Goal: Task Accomplishment & Management: Manage account settings

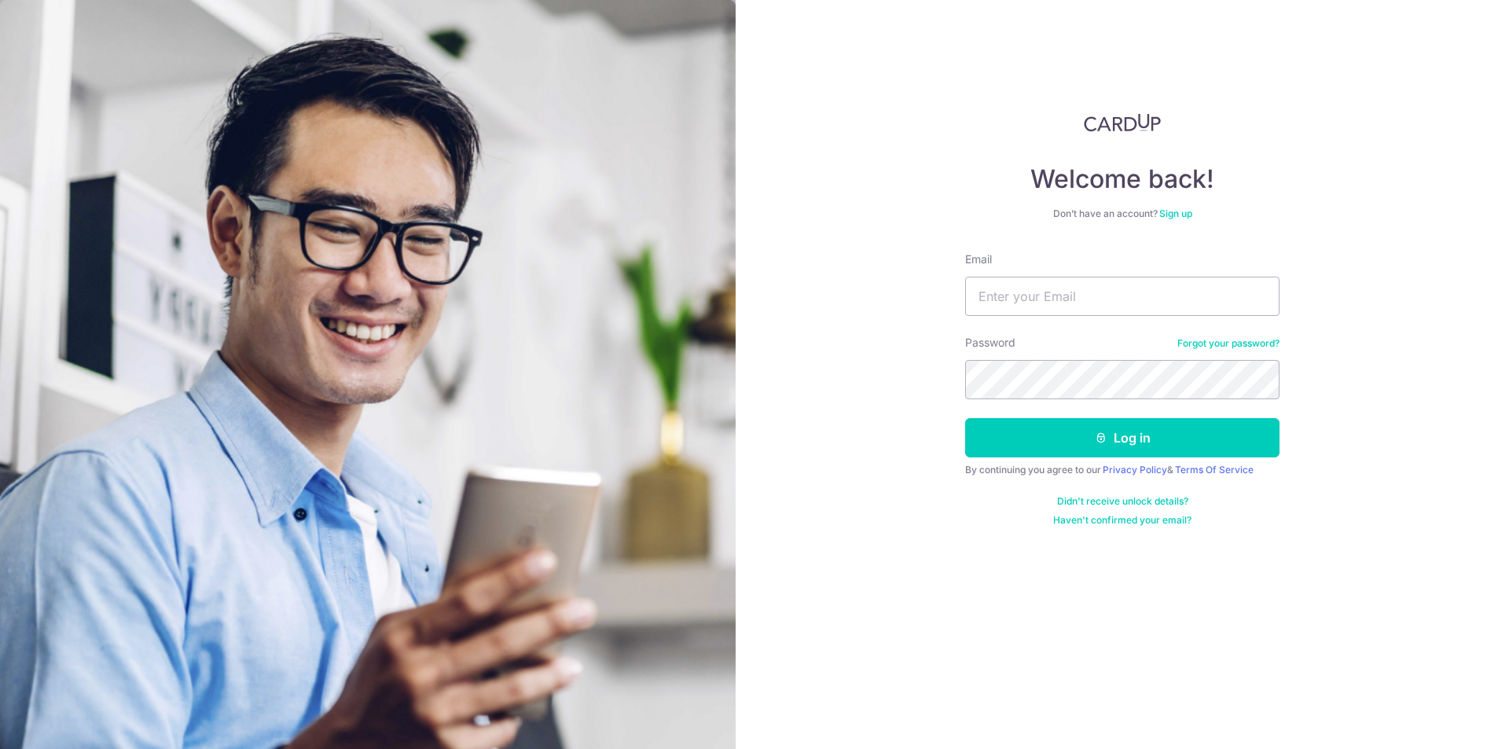
click at [1063, 290] on input "Email" at bounding box center [1122, 296] width 314 height 39
type input "d"
type input "[EMAIL_ADDRESS][DOMAIN_NAME]"
click at [965, 418] on button "Log in" at bounding box center [1122, 437] width 314 height 39
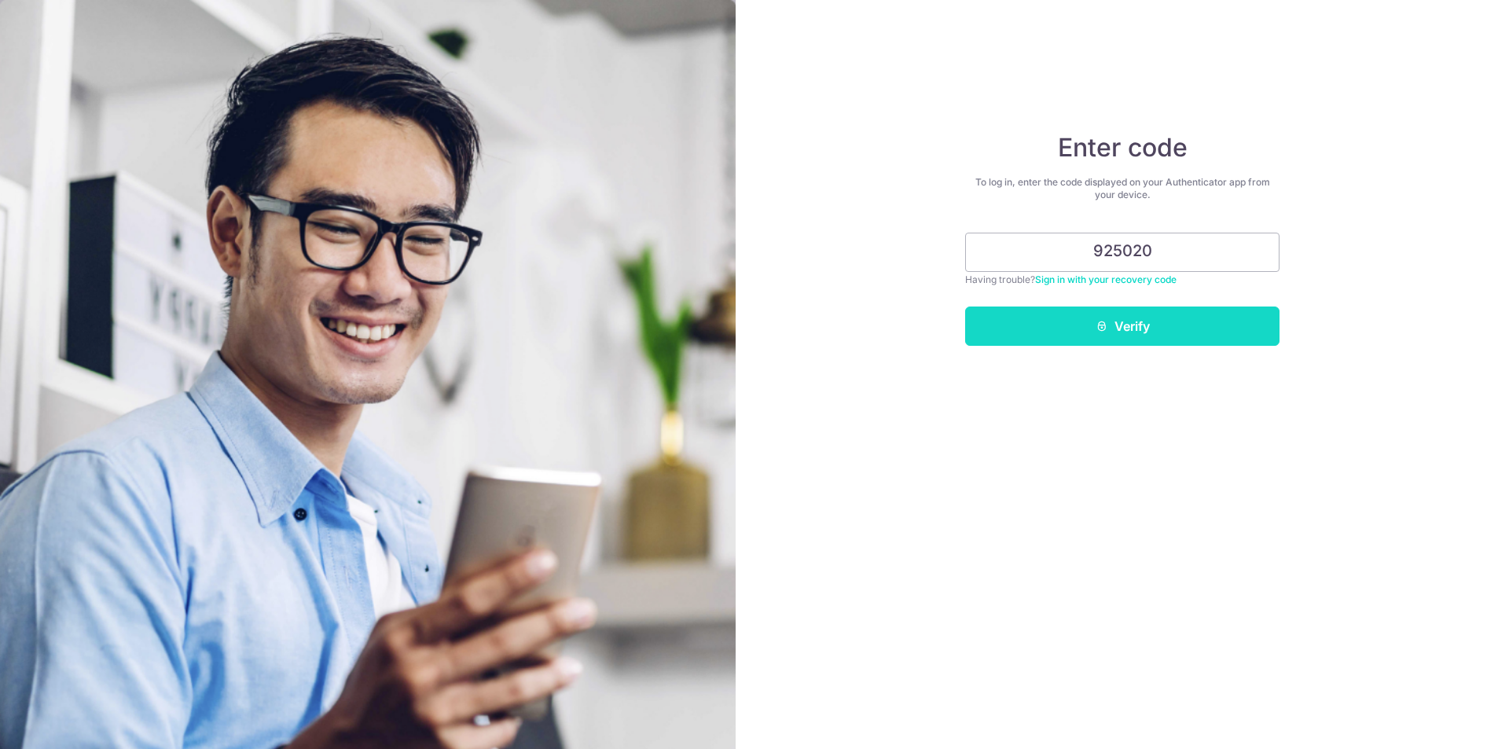
type input "925020"
click at [1160, 321] on button "Verify" at bounding box center [1122, 326] width 314 height 39
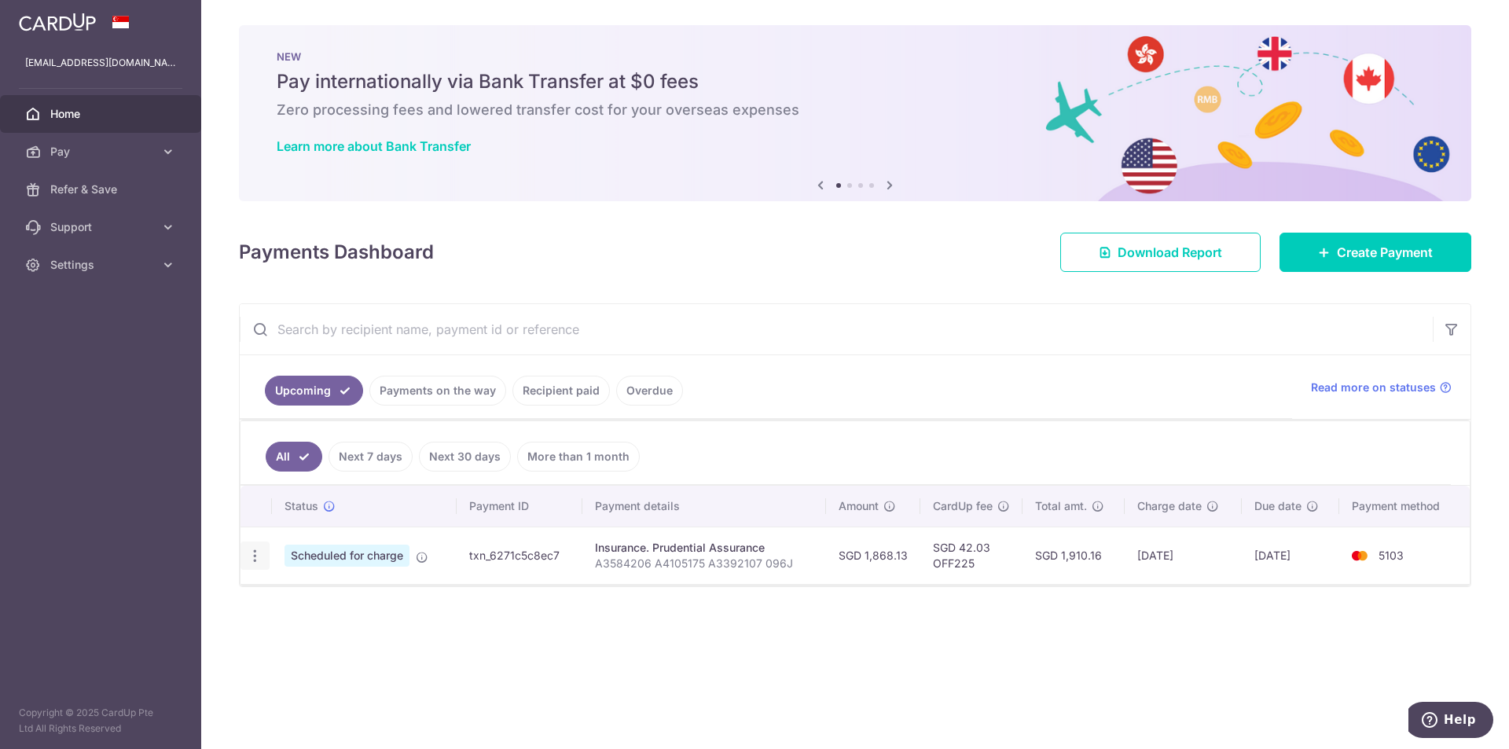
click at [259, 563] on icon "button" at bounding box center [255, 556] width 17 height 17
click at [341, 597] on span "Update payment" at bounding box center [338, 599] width 107 height 19
radio input "true"
type input "1,868.13"
type input "10/09/2025"
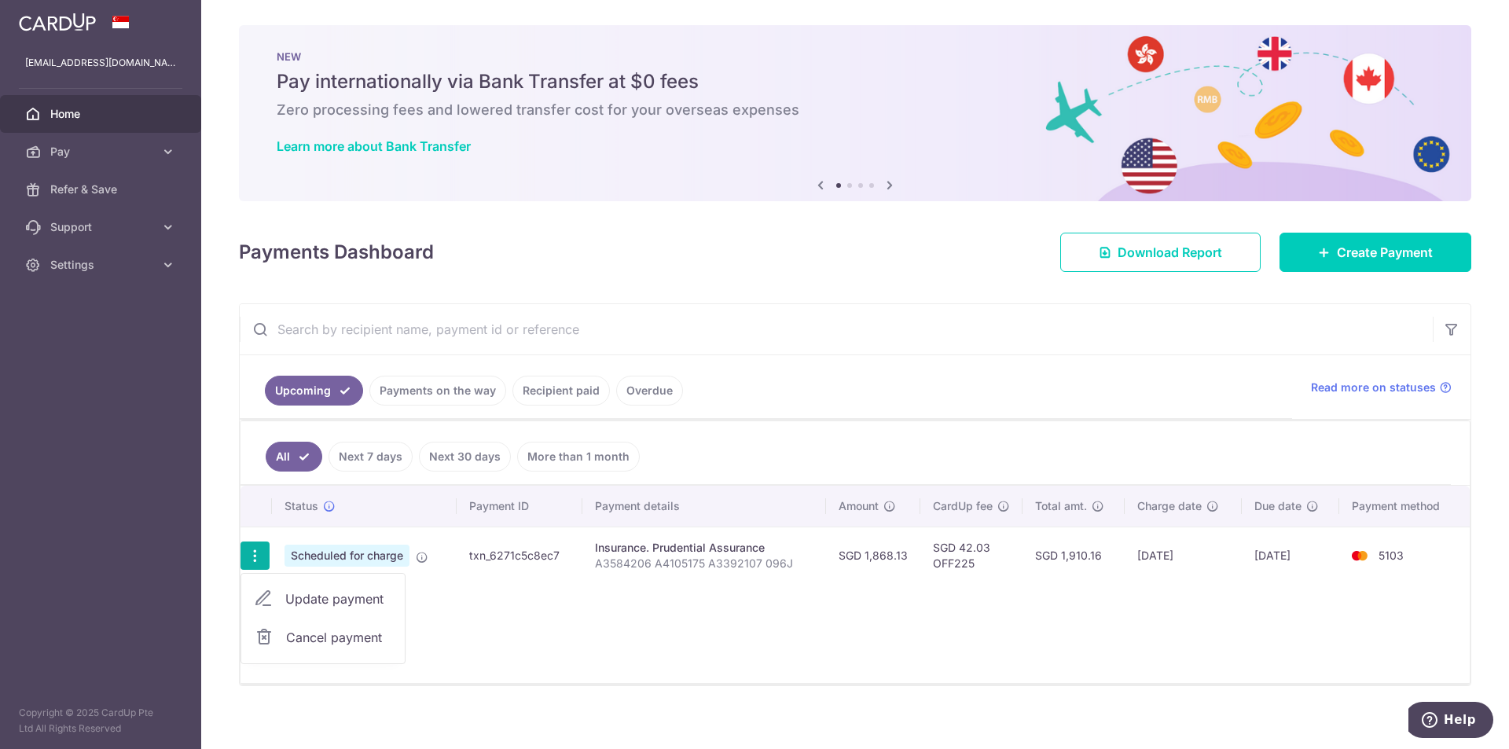
type input "A3584206 A4105175 A3392107 096J"
type input "OFF225"
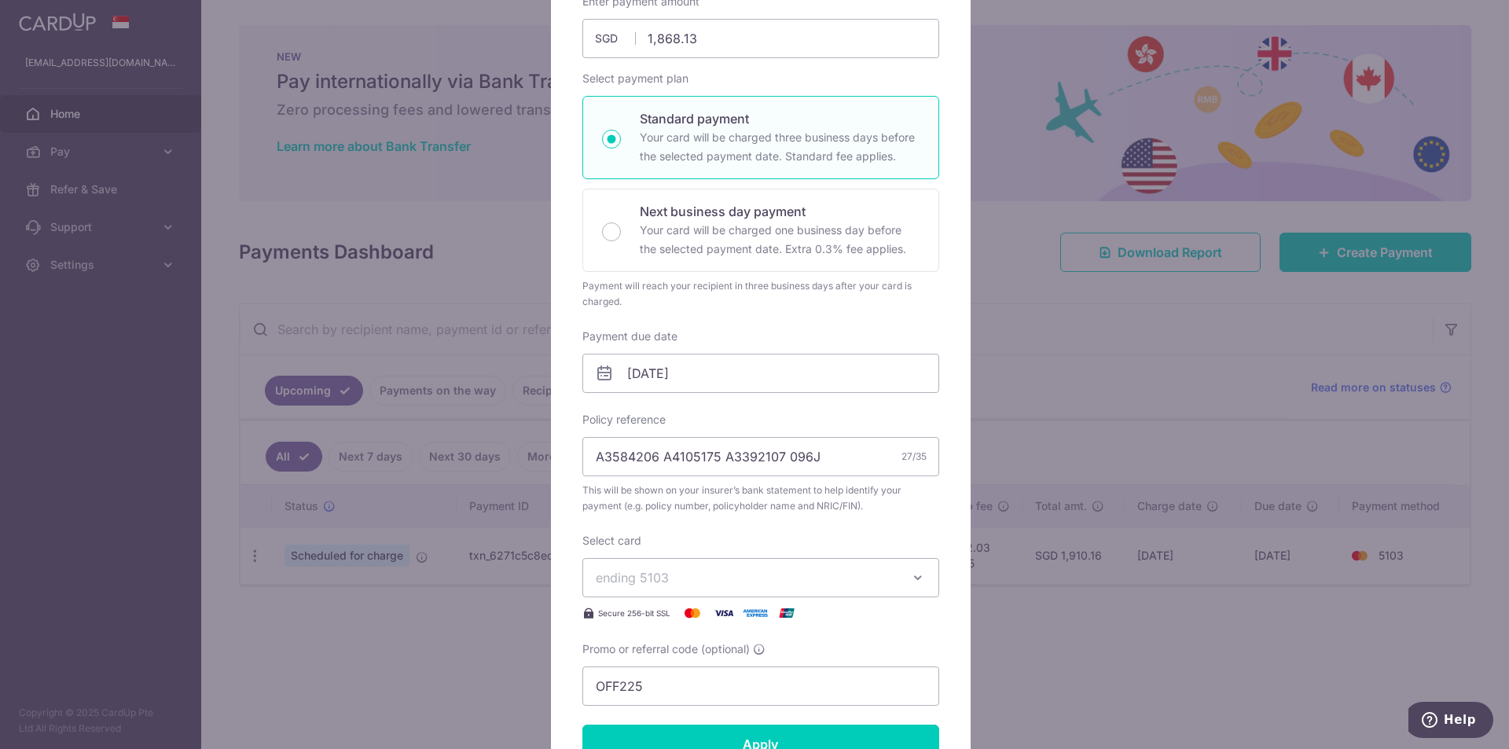
scroll to position [236, 0]
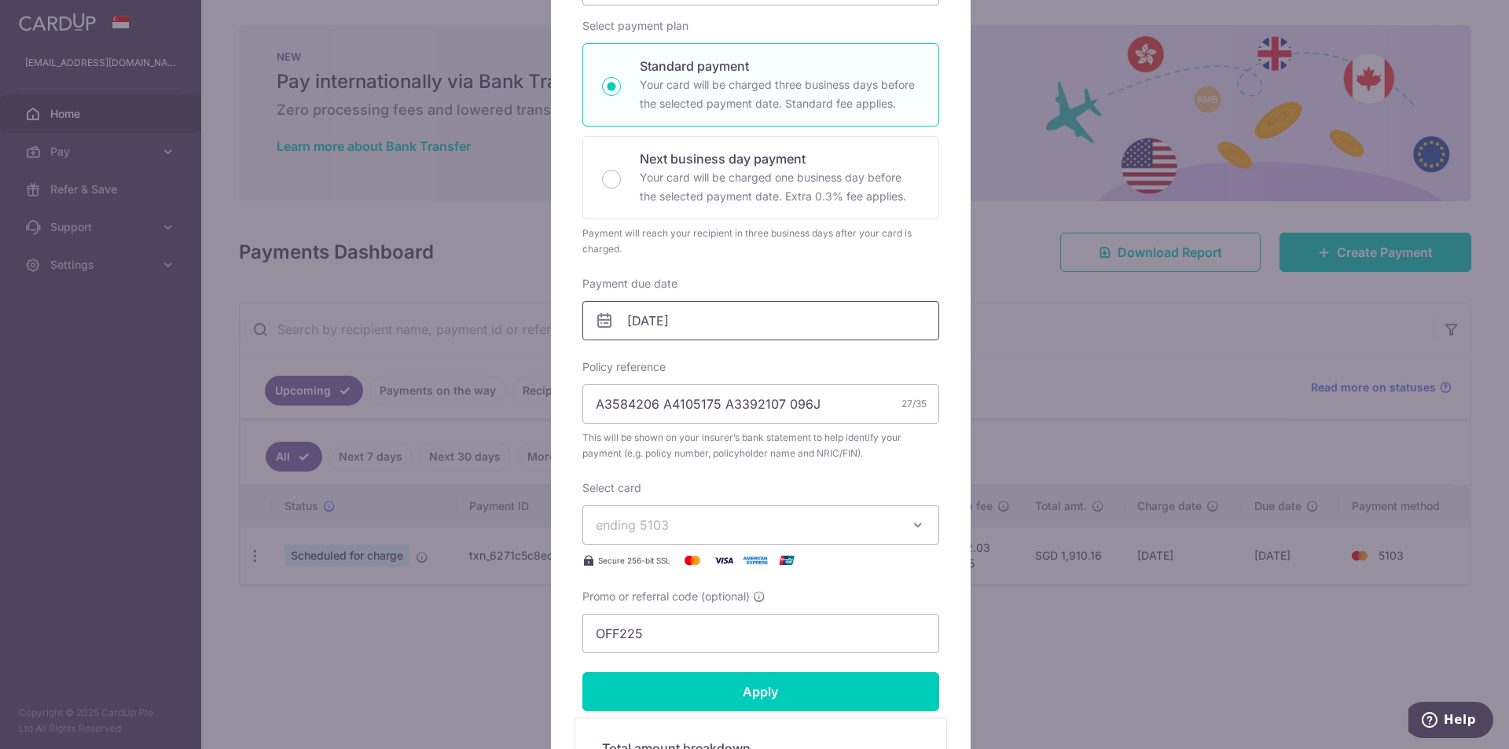
click at [671, 322] on input "10/09/2025" at bounding box center [760, 320] width 357 height 39
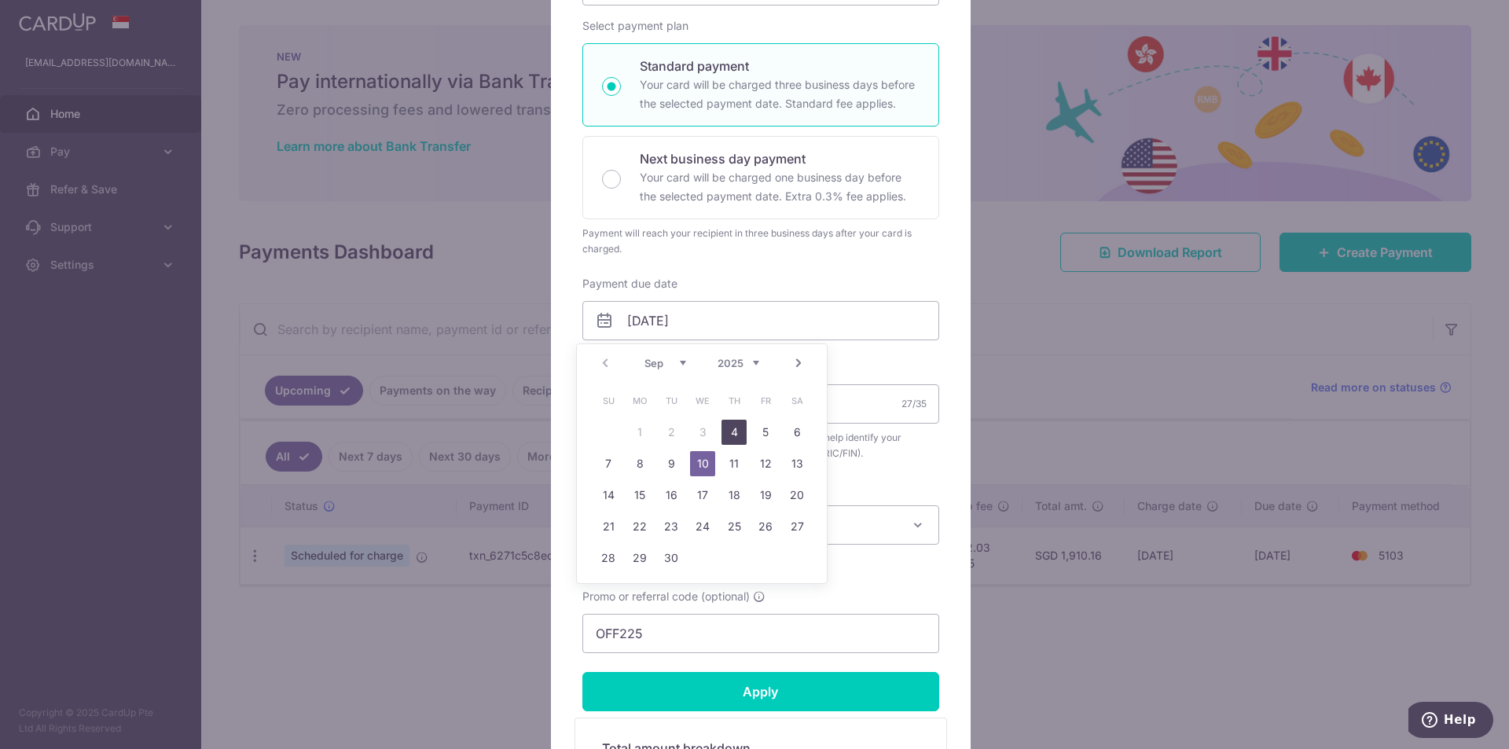
click at [731, 432] on link "4" at bounding box center [734, 432] width 25 height 25
type input "[DATE]"
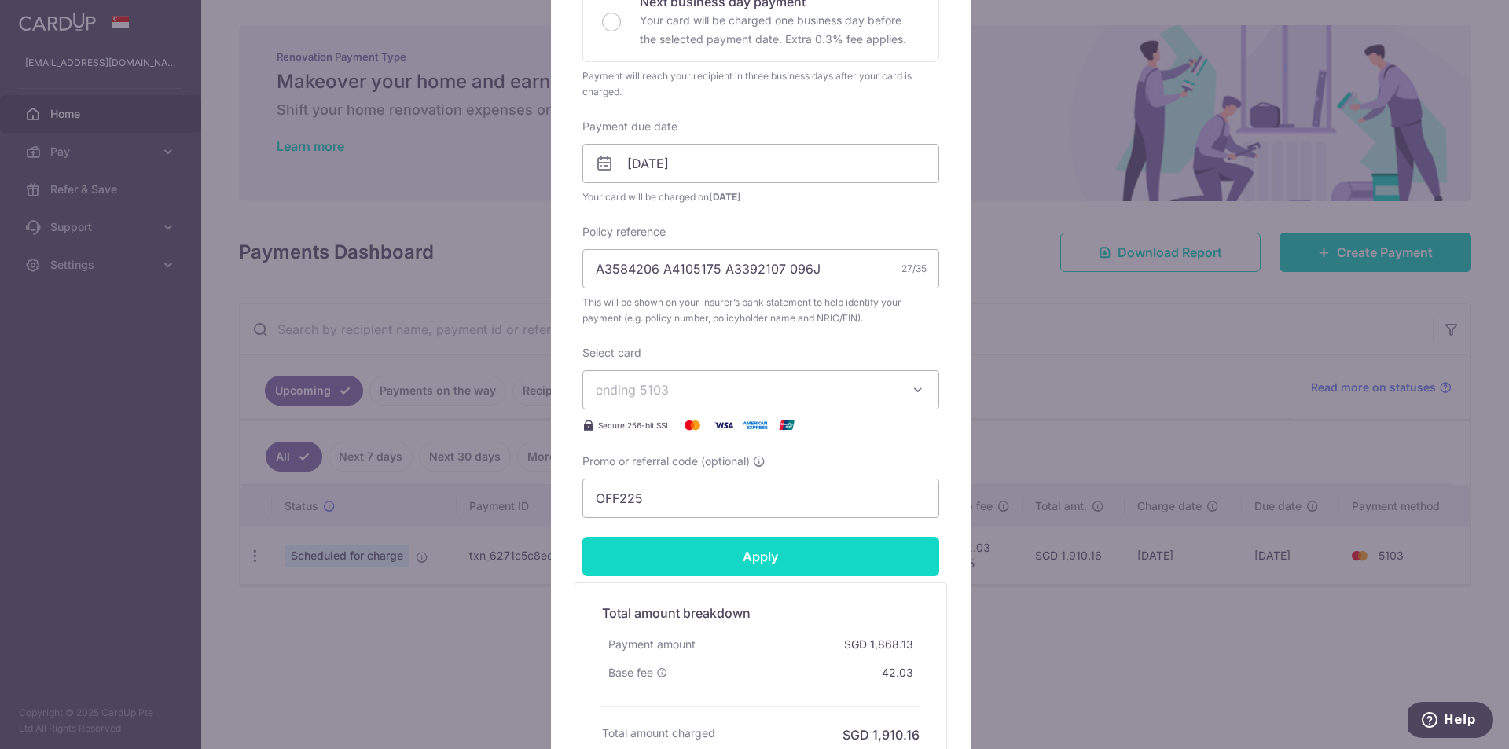
click at [848, 567] on input "Apply" at bounding box center [760, 556] width 357 height 39
type input "Successfully Applied"
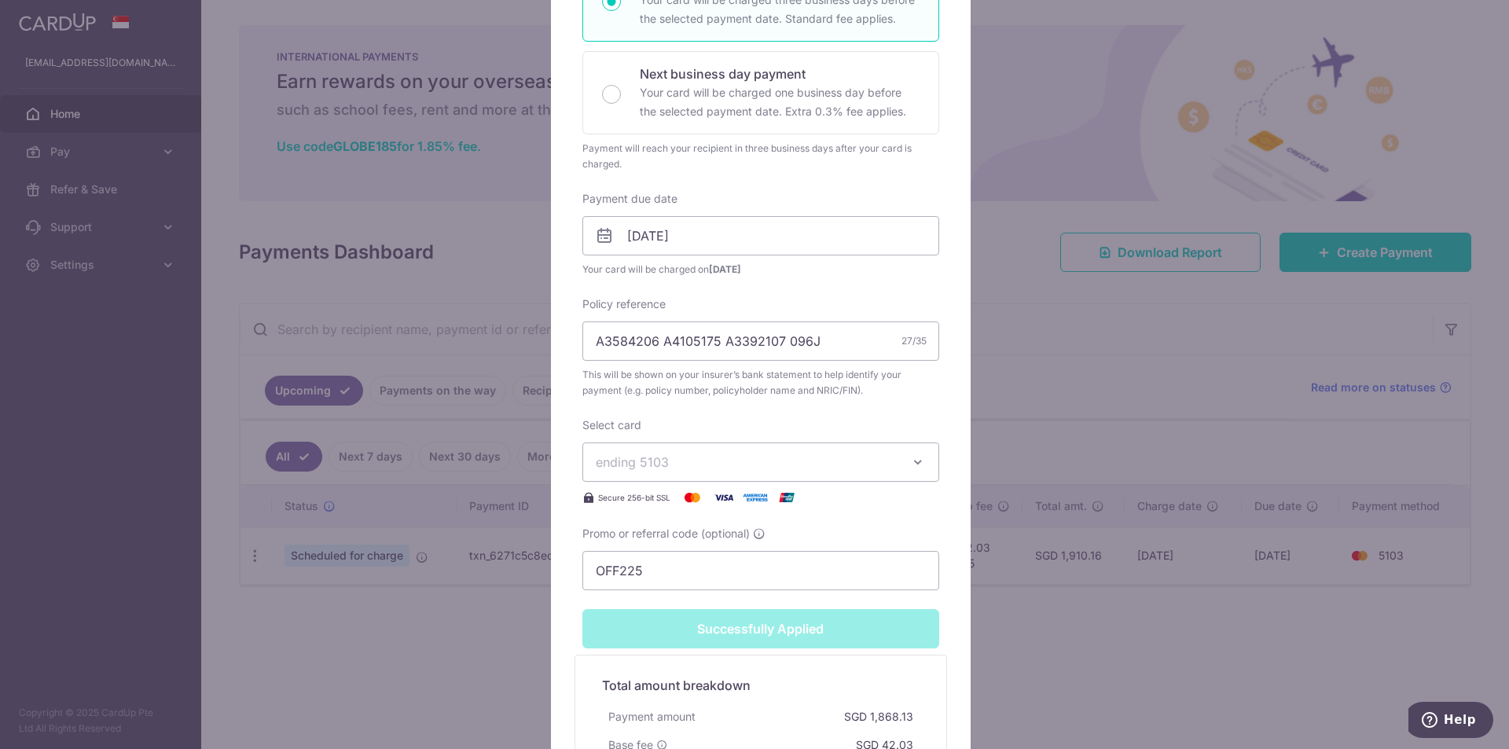
scroll to position [393, 0]
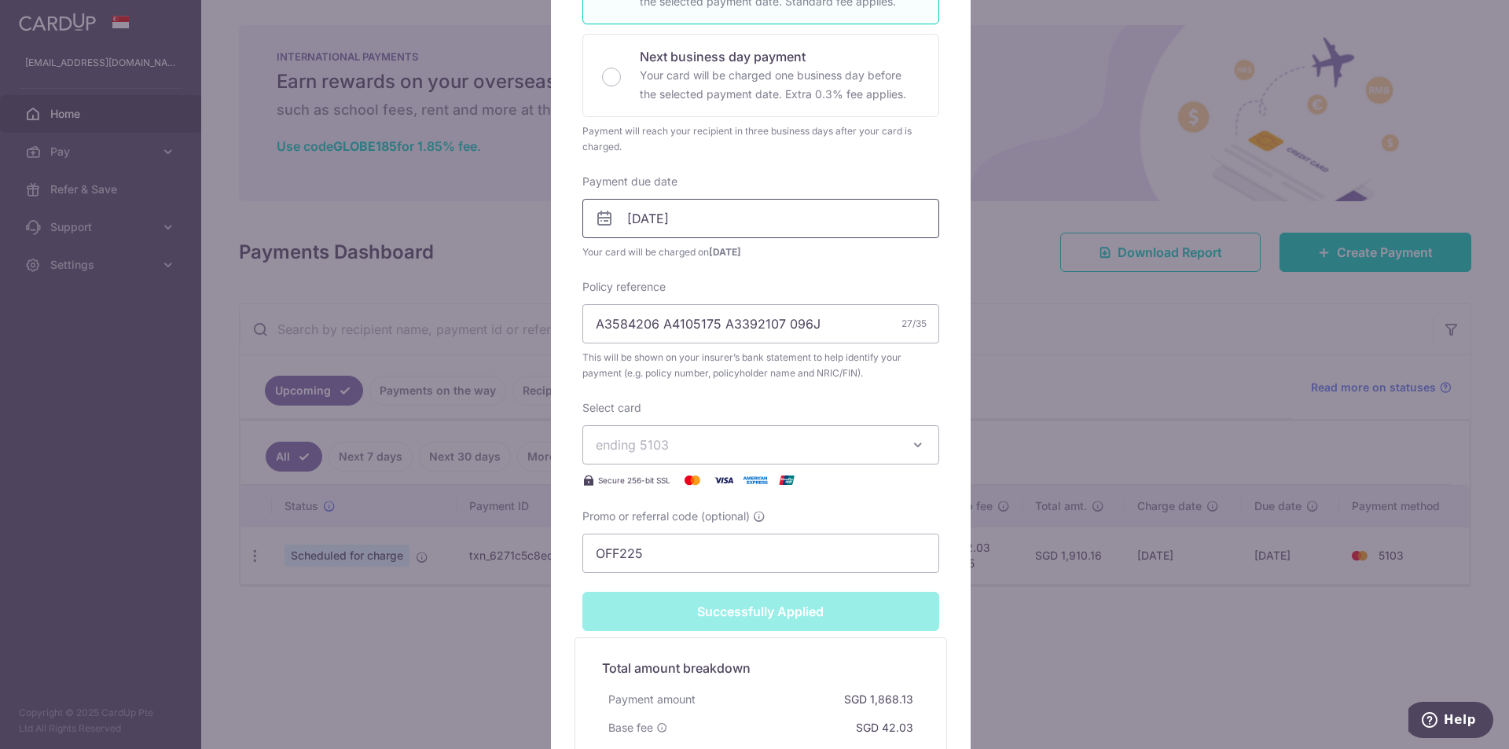
click at [695, 230] on input "[DATE]" at bounding box center [760, 218] width 357 height 39
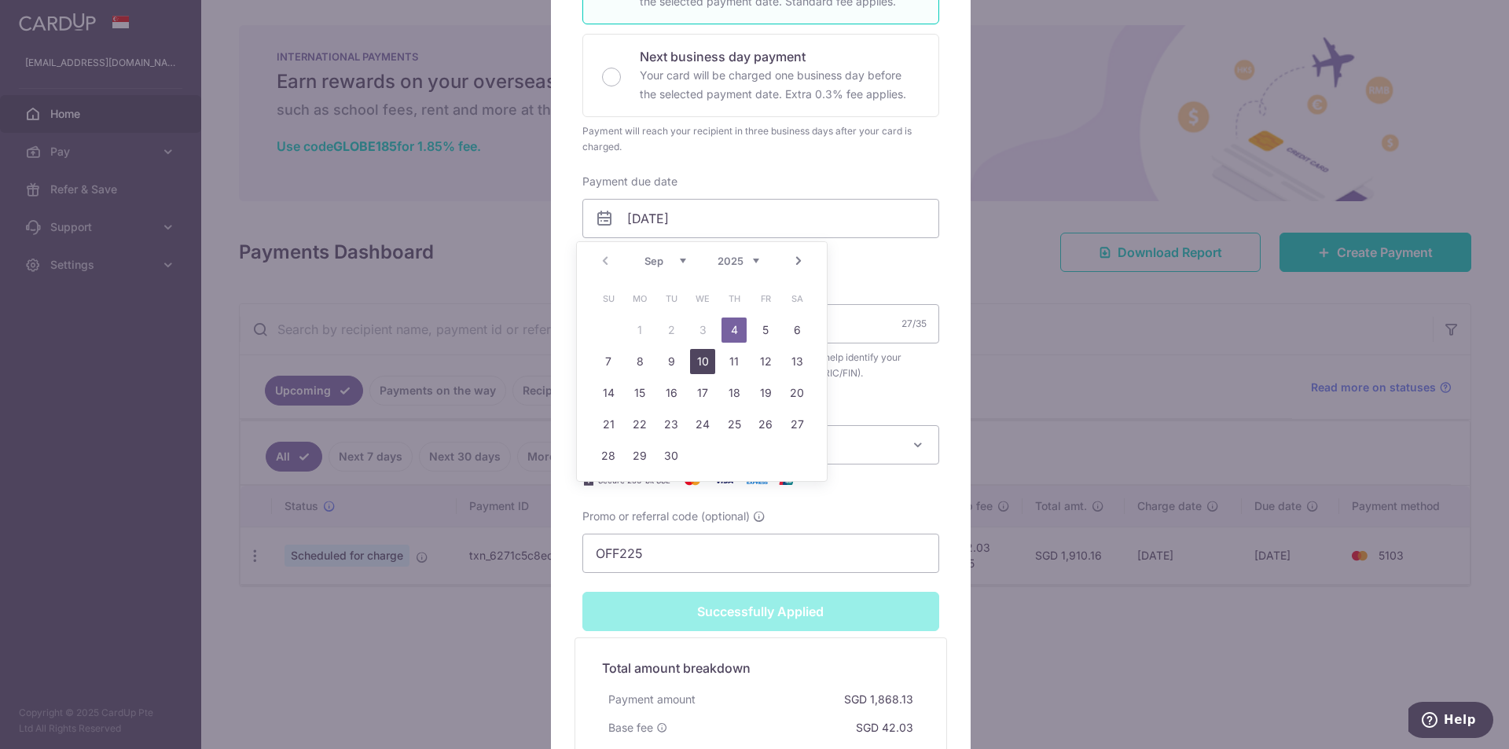
click at [706, 358] on link "10" at bounding box center [702, 361] width 25 height 25
type input "10/09/2025"
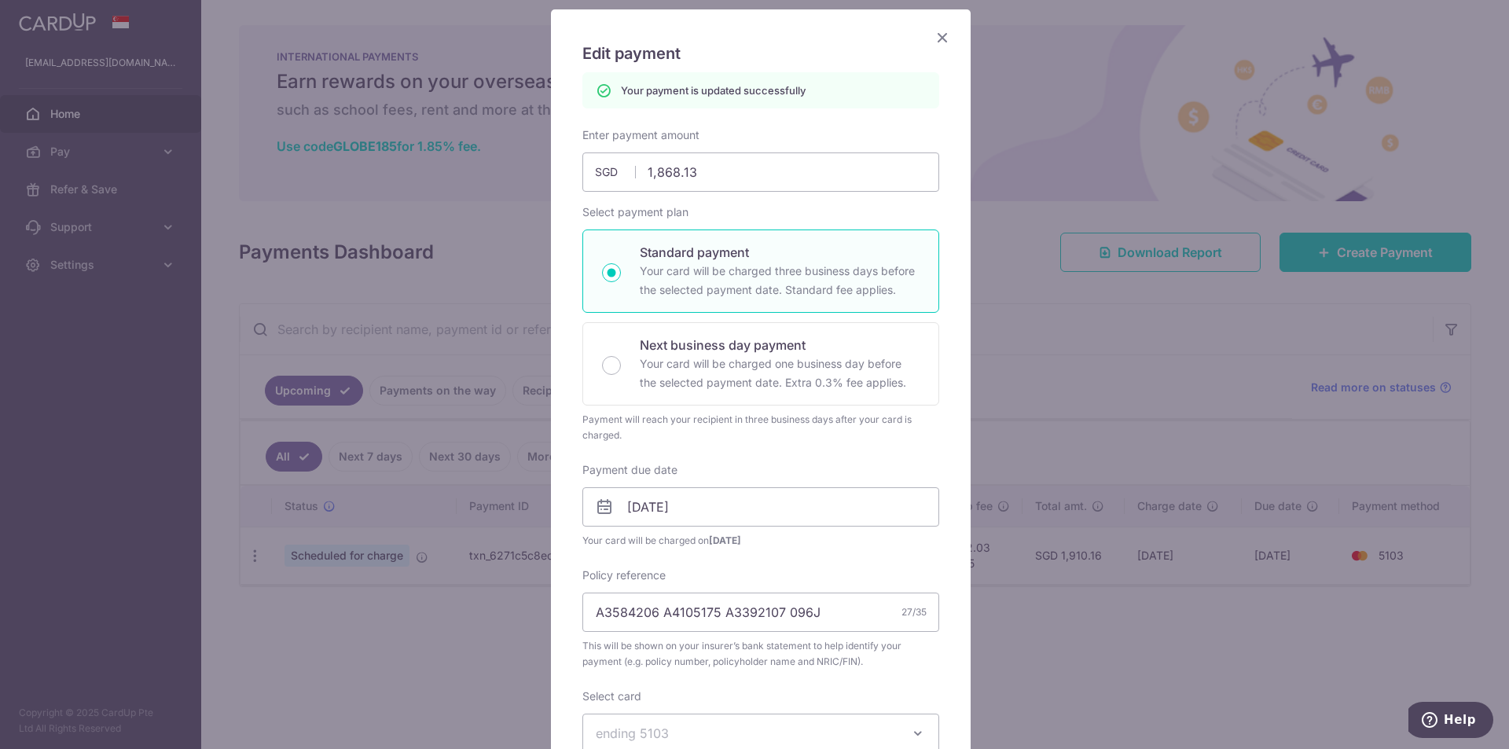
scroll to position [79, 0]
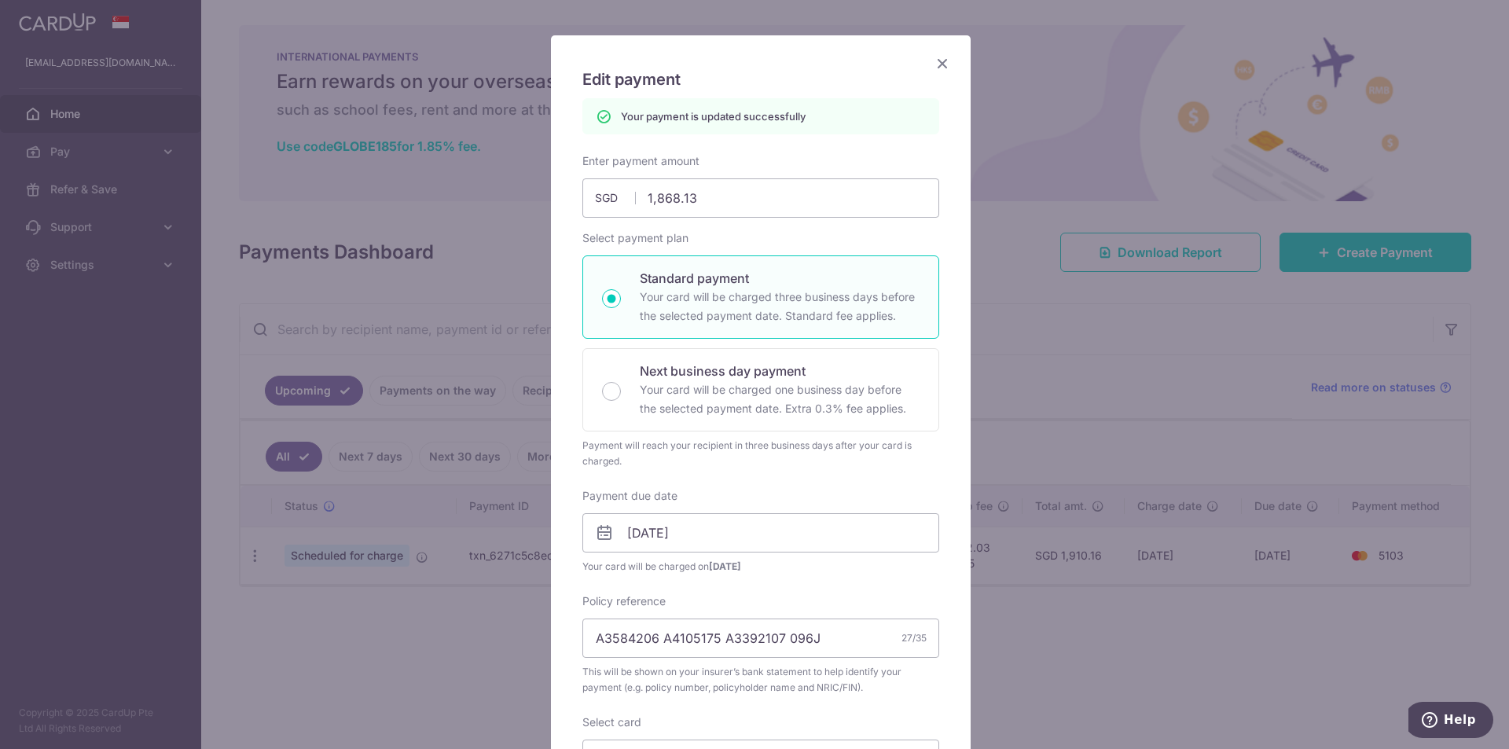
click at [934, 61] on icon "Close" at bounding box center [942, 63] width 19 height 20
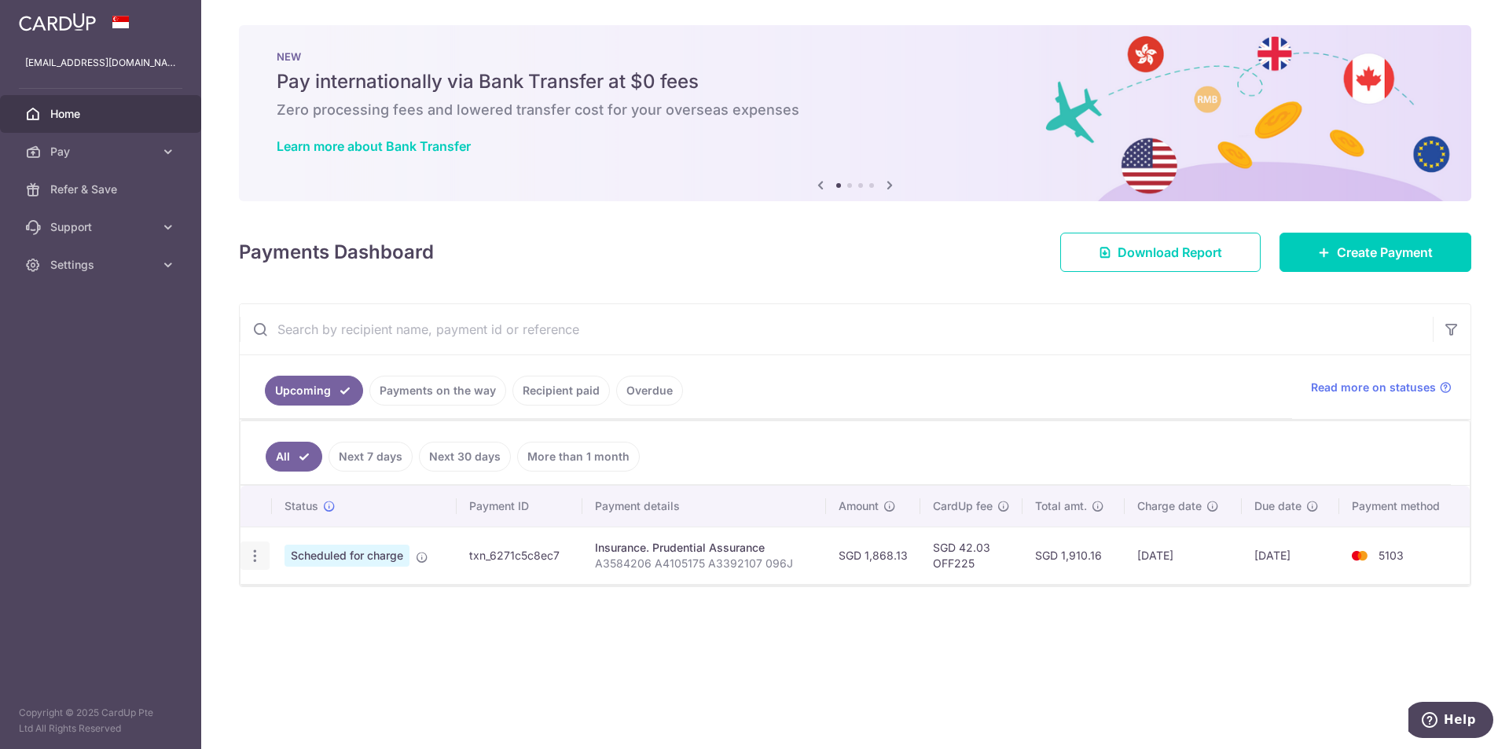
click at [255, 555] on icon "button" at bounding box center [255, 556] width 17 height 17
click at [313, 604] on span "Update payment" at bounding box center [338, 599] width 107 height 19
radio input "true"
type input "1,868.13"
type input "04/09/2025"
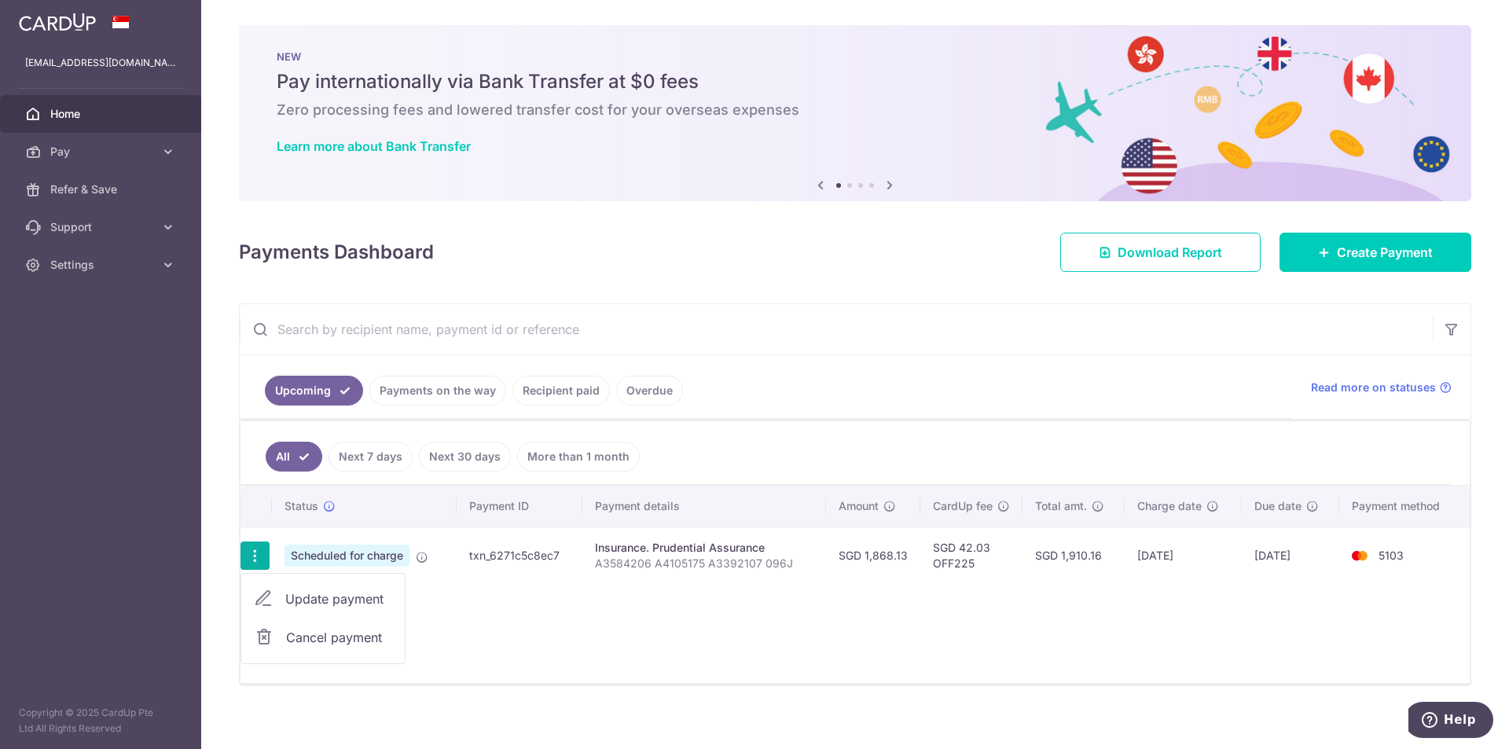
type input "A3584206 A4105175 A3392107 096J"
type input "OFF225"
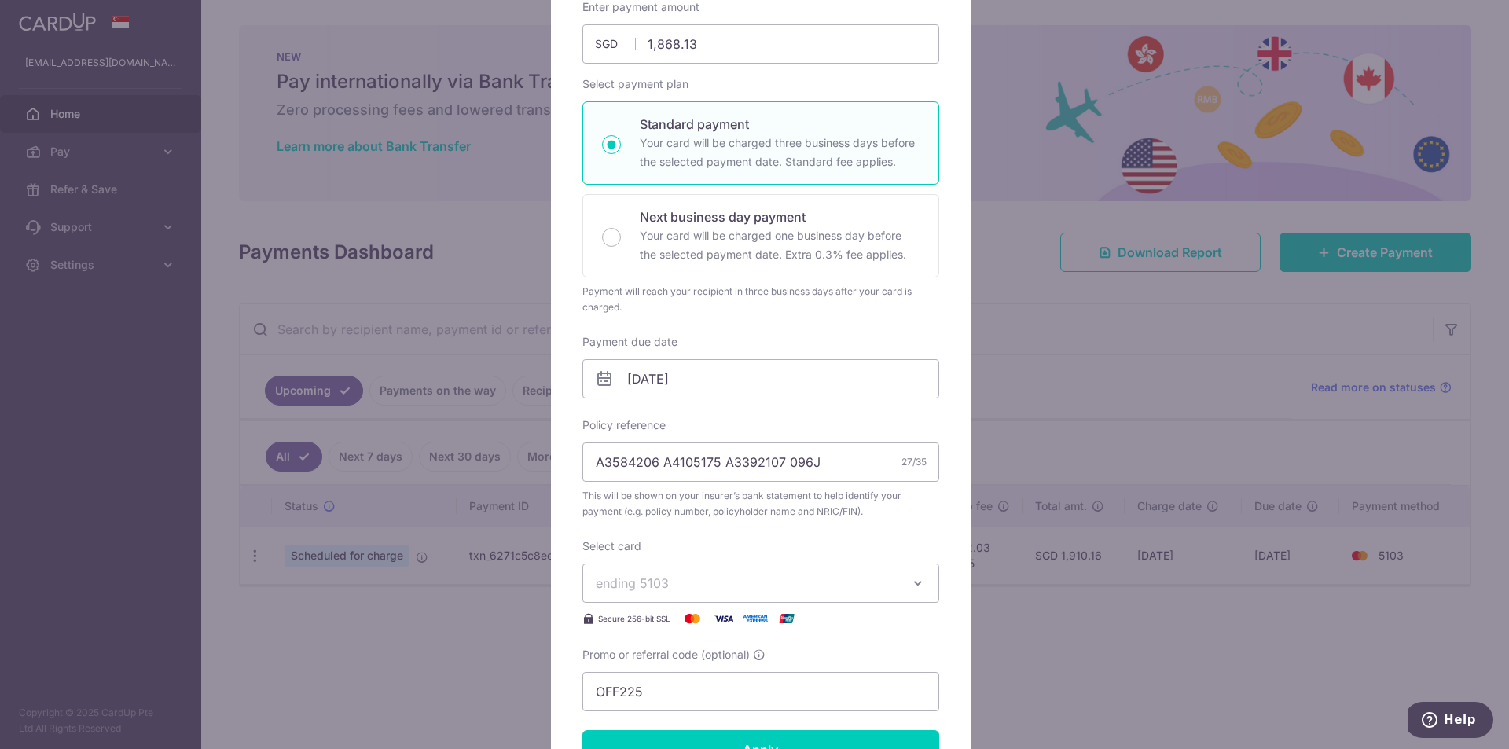
scroll to position [132, 0]
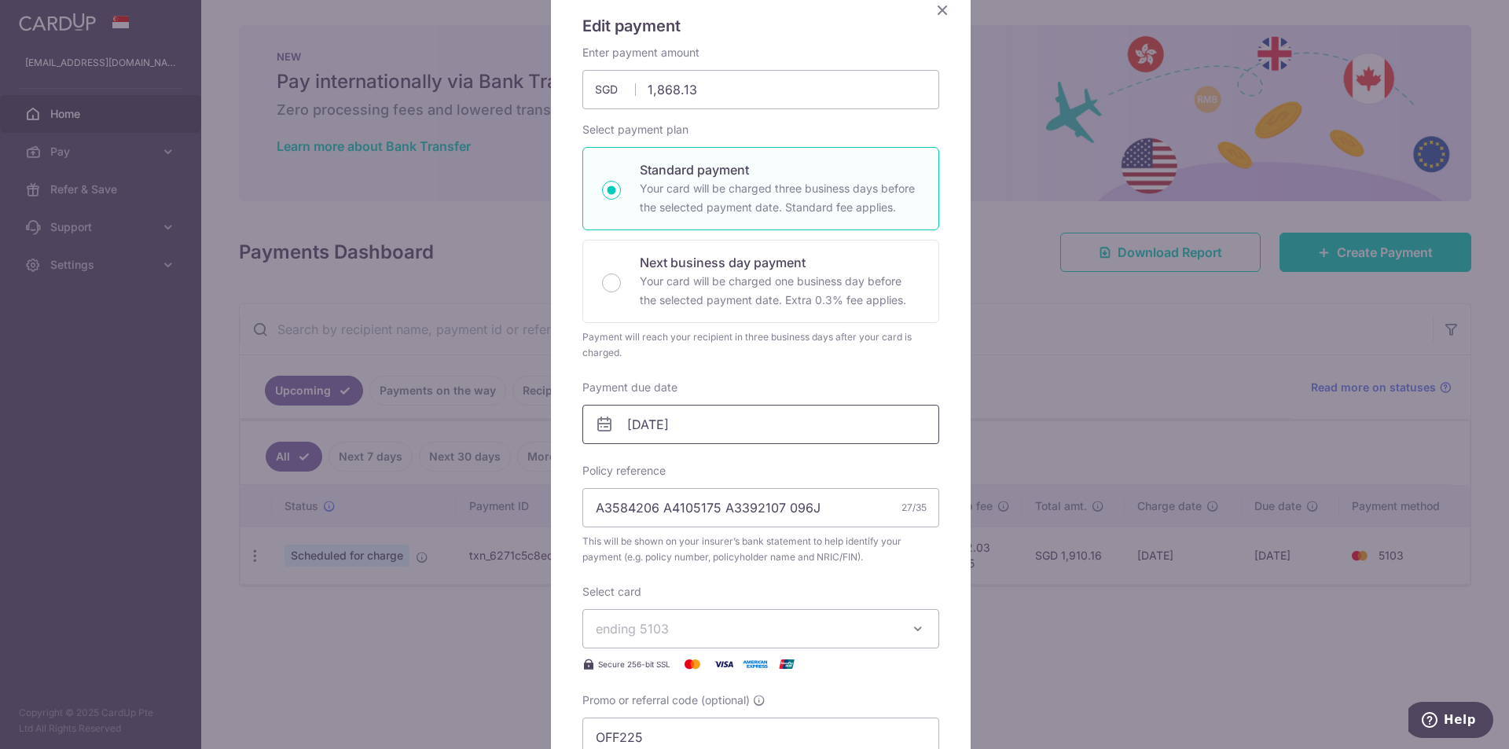
click at [732, 417] on input "[DATE]" at bounding box center [760, 424] width 357 height 39
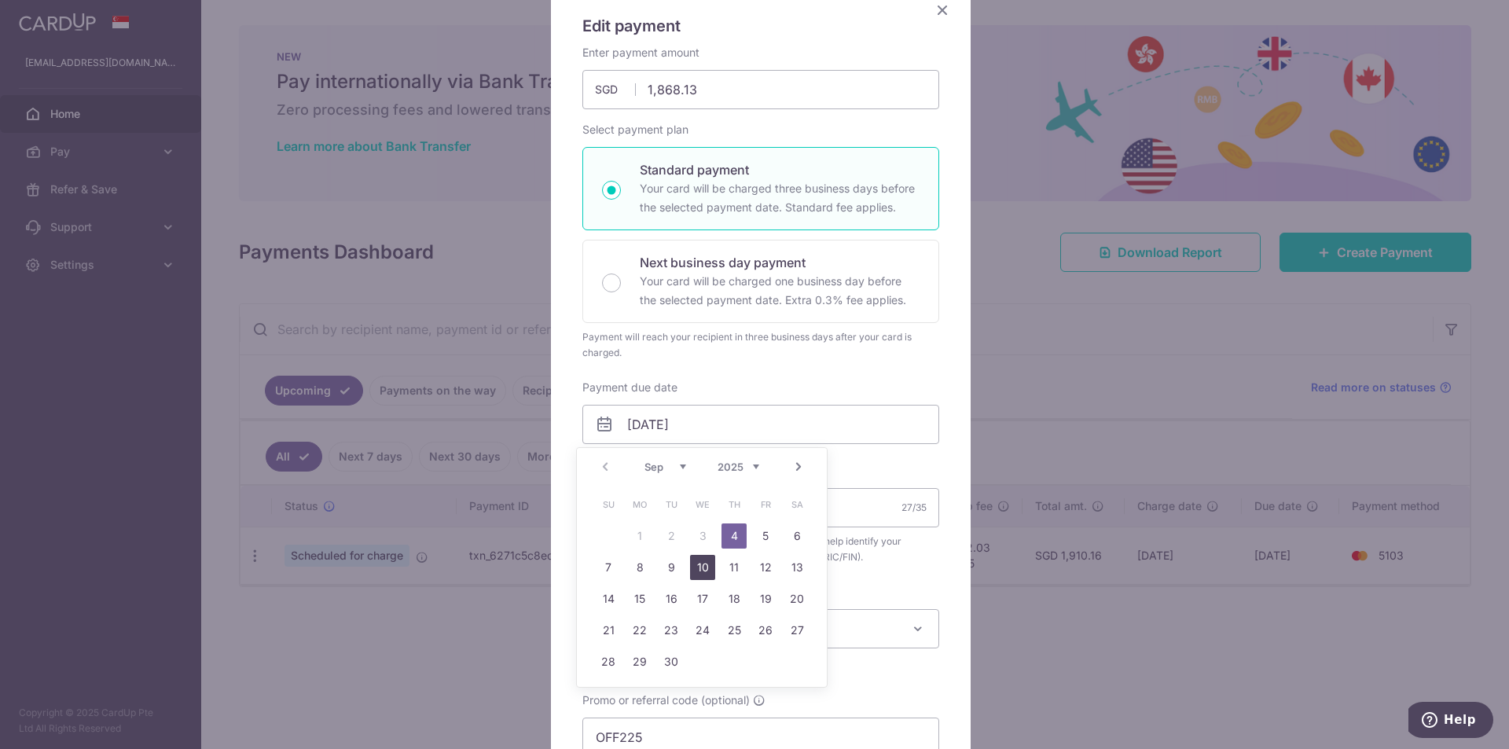
click at [700, 570] on link "10" at bounding box center [702, 567] width 25 height 25
type input "10/09/2025"
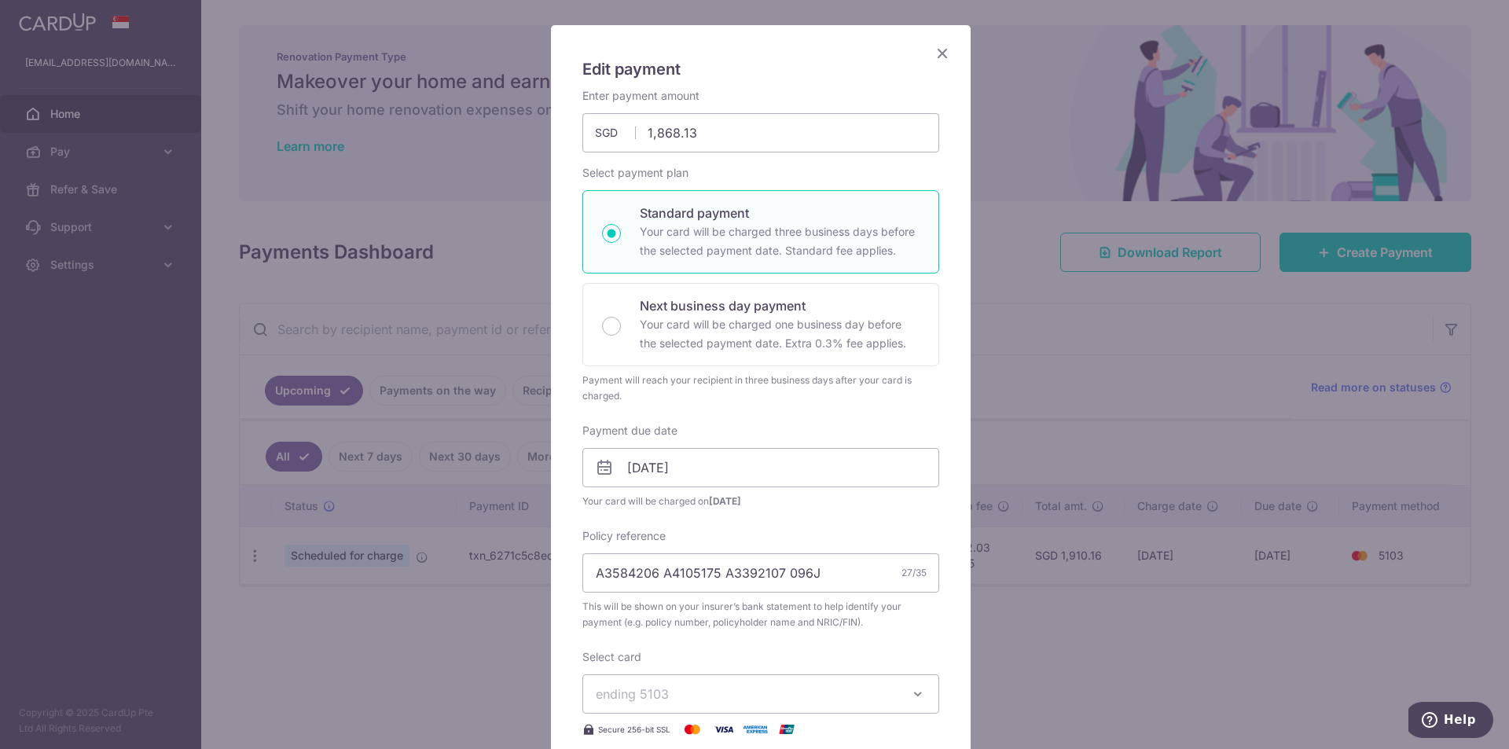
scroll to position [0, 0]
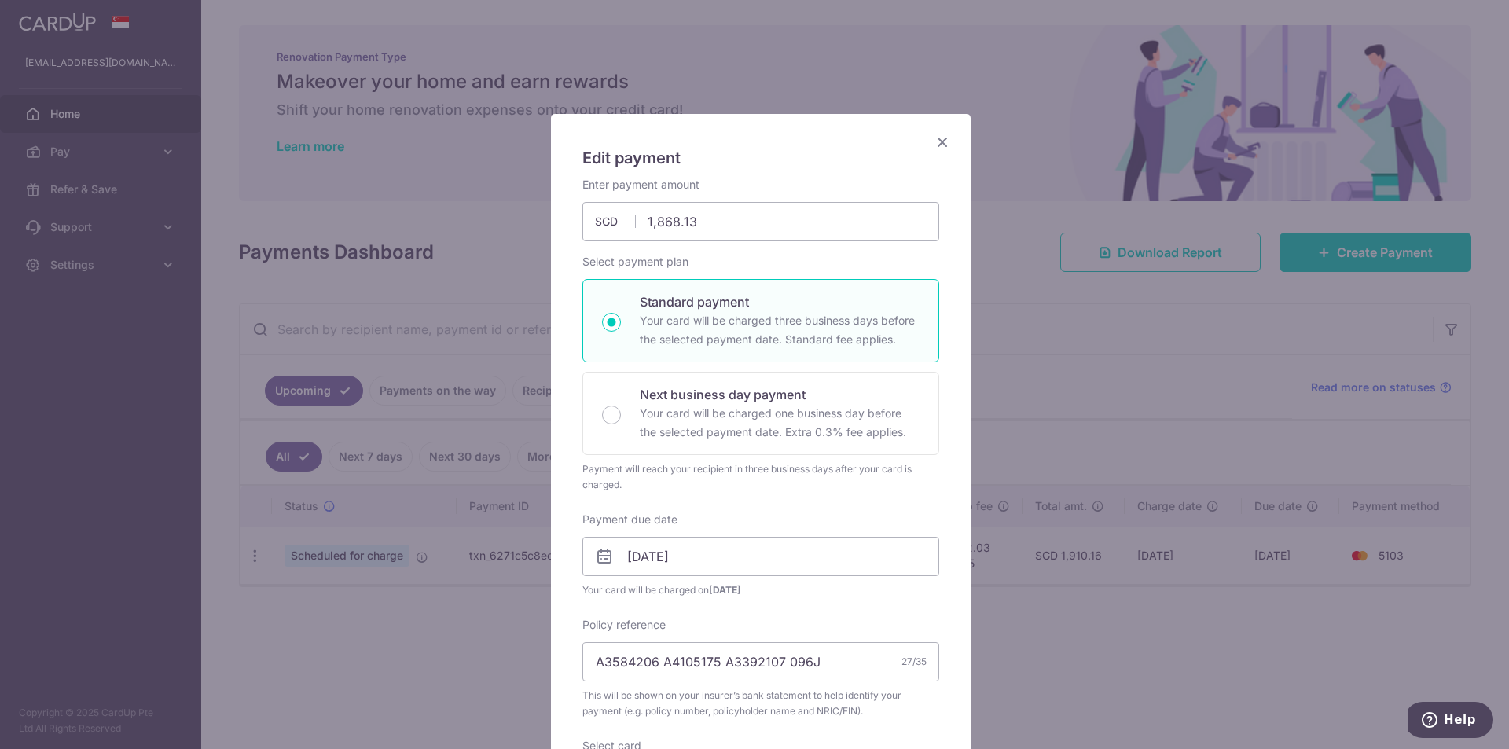
click at [935, 141] on icon "Close" at bounding box center [942, 142] width 19 height 20
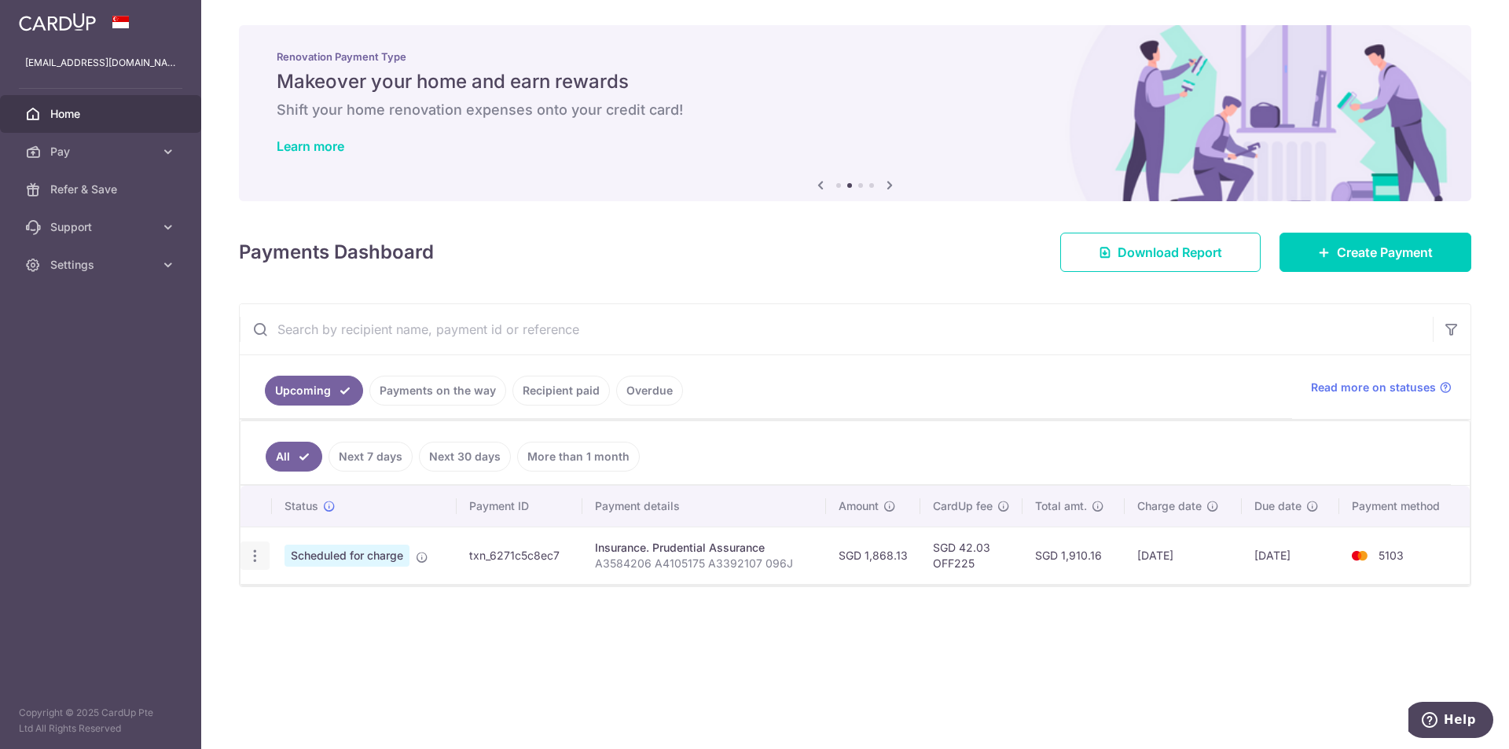
click at [248, 556] on icon "button" at bounding box center [255, 556] width 17 height 17
click at [347, 593] on span "Update payment" at bounding box center [338, 599] width 107 height 19
radio input "true"
type input "[DATE]"
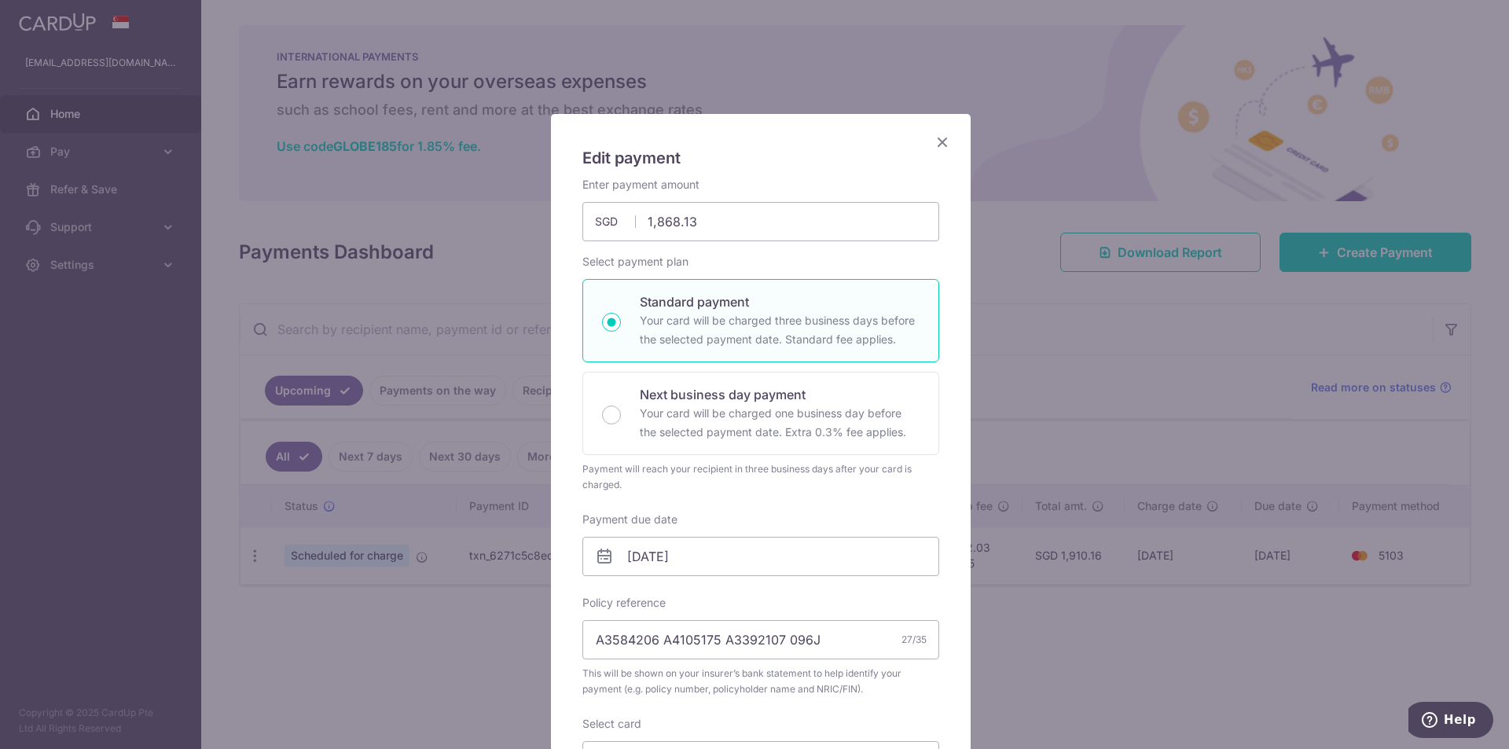
click at [938, 138] on icon "Close" at bounding box center [942, 142] width 19 height 20
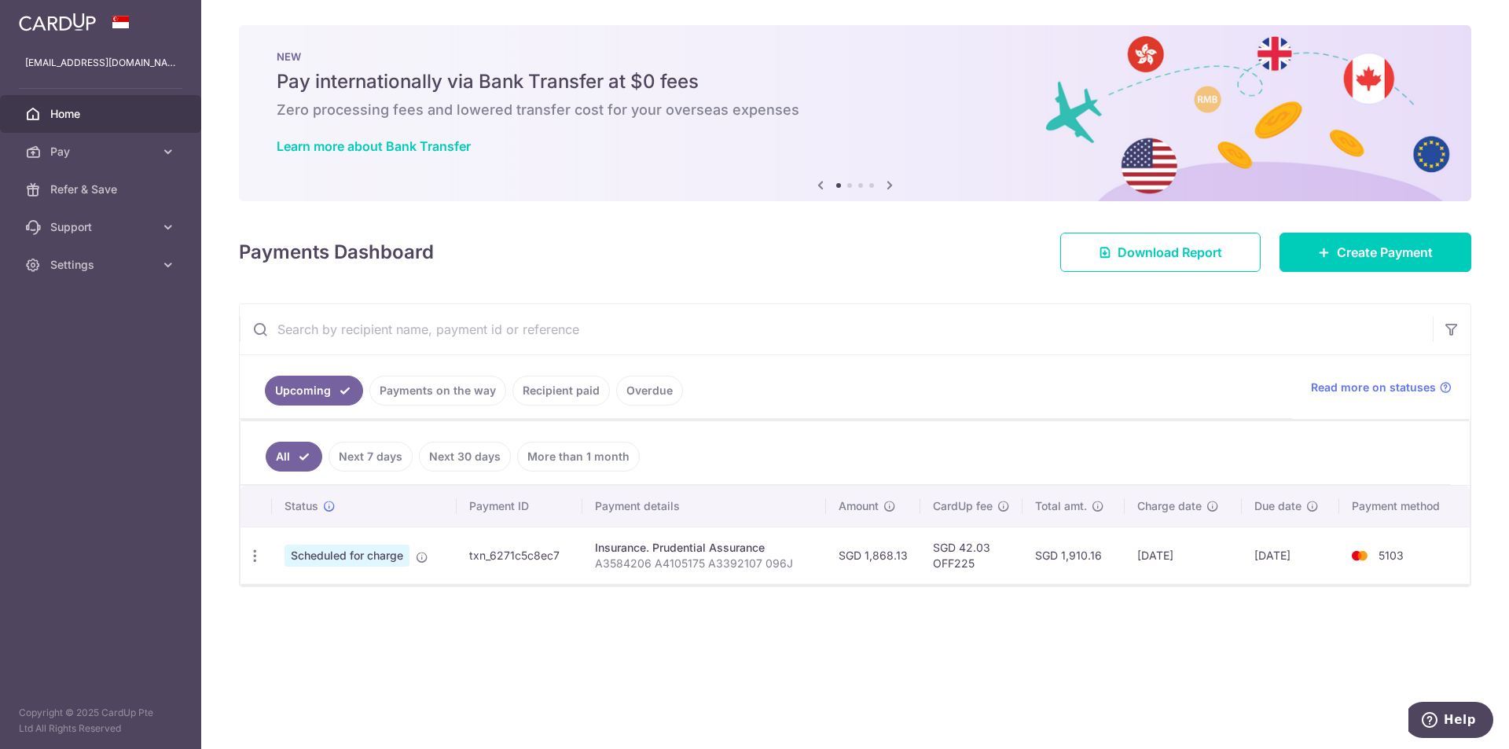
click at [1204, 634] on div "× Pause Schedule Pause all future payments in this series Pause just this one p…" at bounding box center [855, 374] width 1308 height 749
click at [368, 461] on link "Next 7 days" at bounding box center [371, 457] width 84 height 30
click at [460, 454] on link "Next 30 days" at bounding box center [465, 457] width 92 height 30
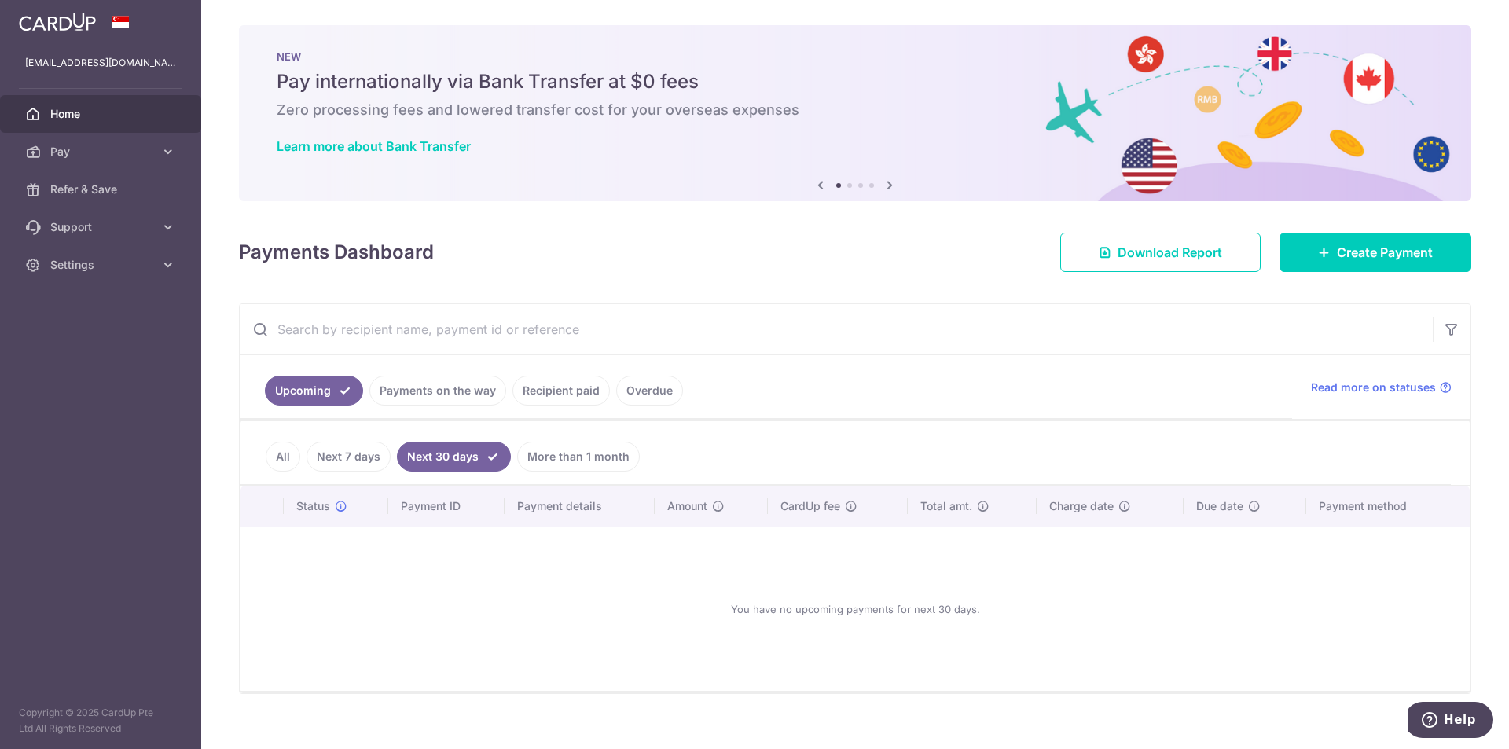
click at [284, 456] on link "All" at bounding box center [283, 457] width 35 height 30
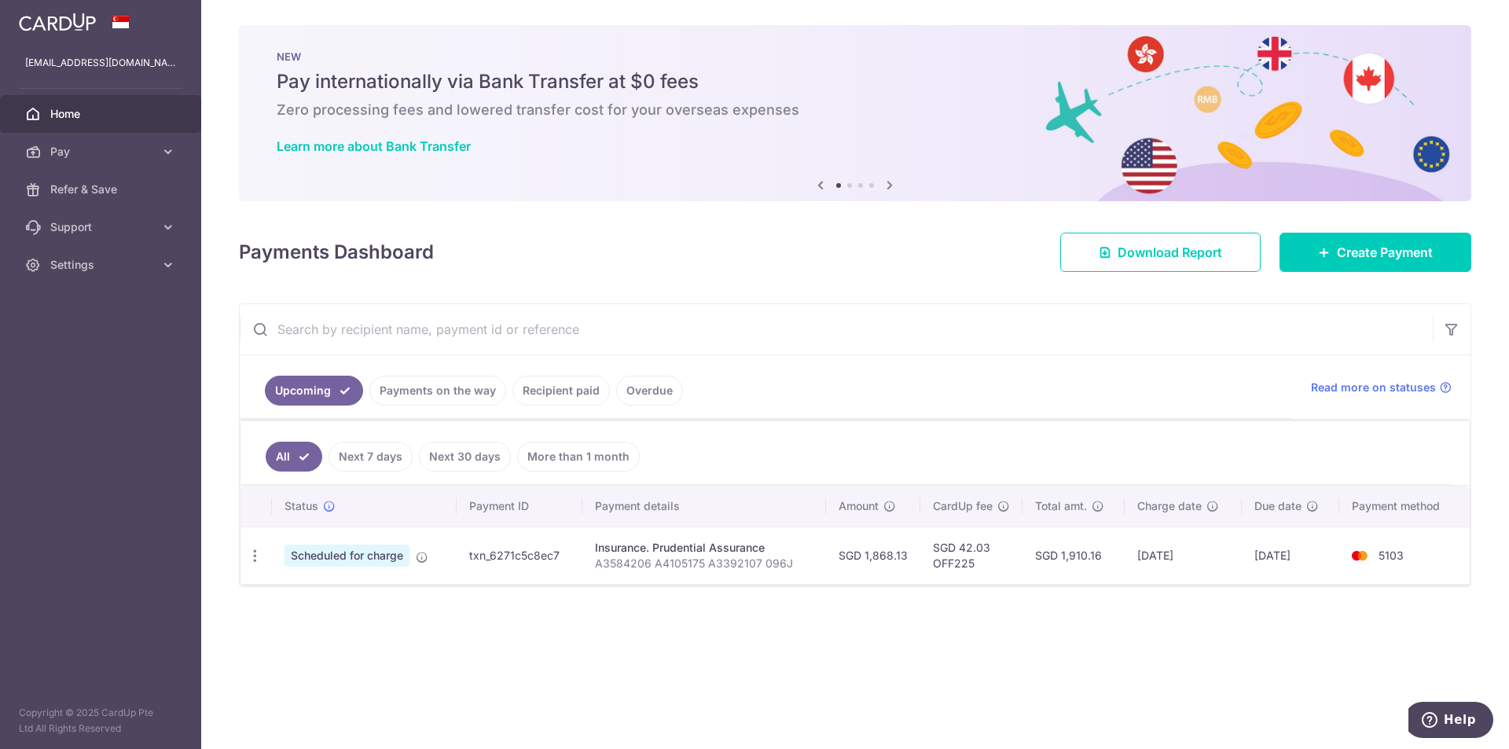
click at [535, 393] on link "Recipient paid" at bounding box center [561, 391] width 97 height 30
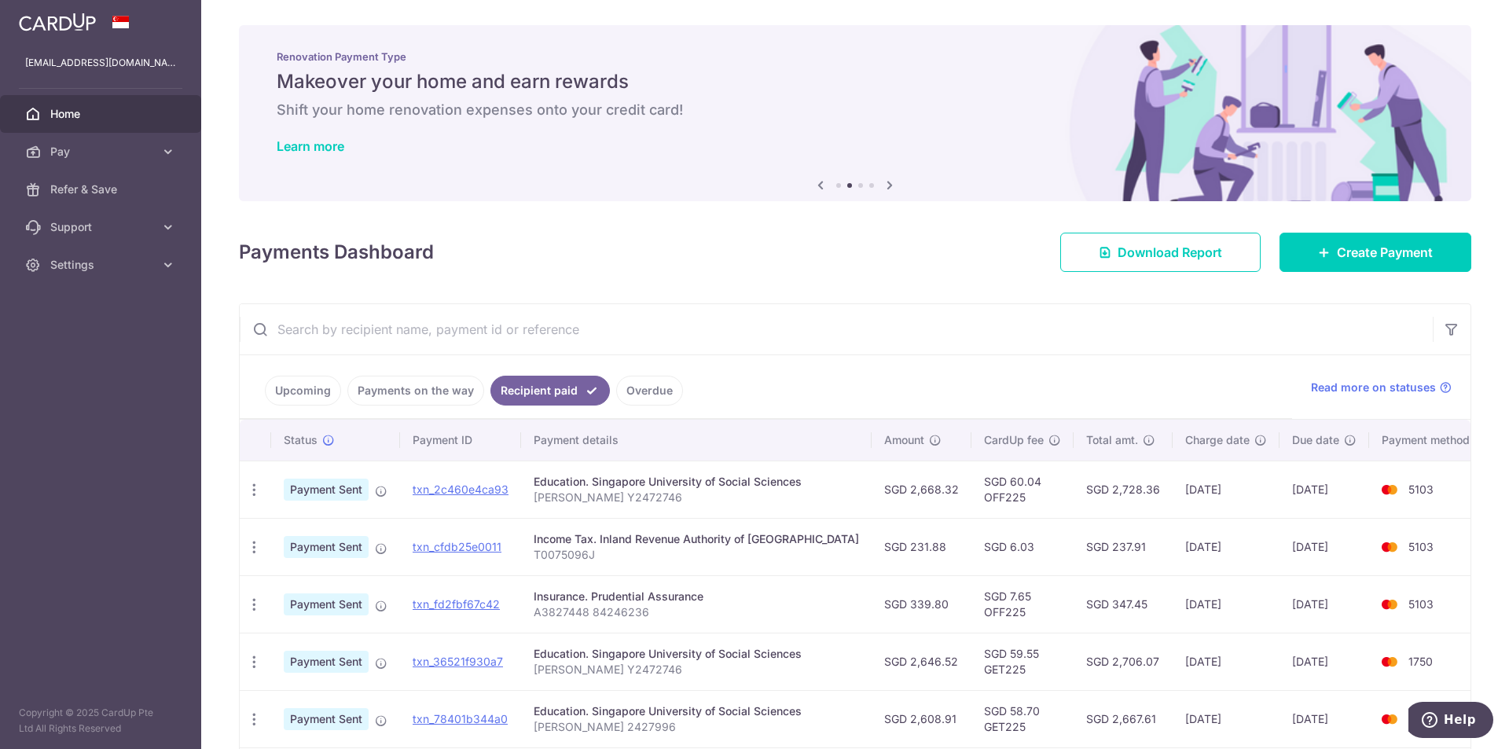
click at [315, 395] on link "Upcoming" at bounding box center [303, 391] width 76 height 30
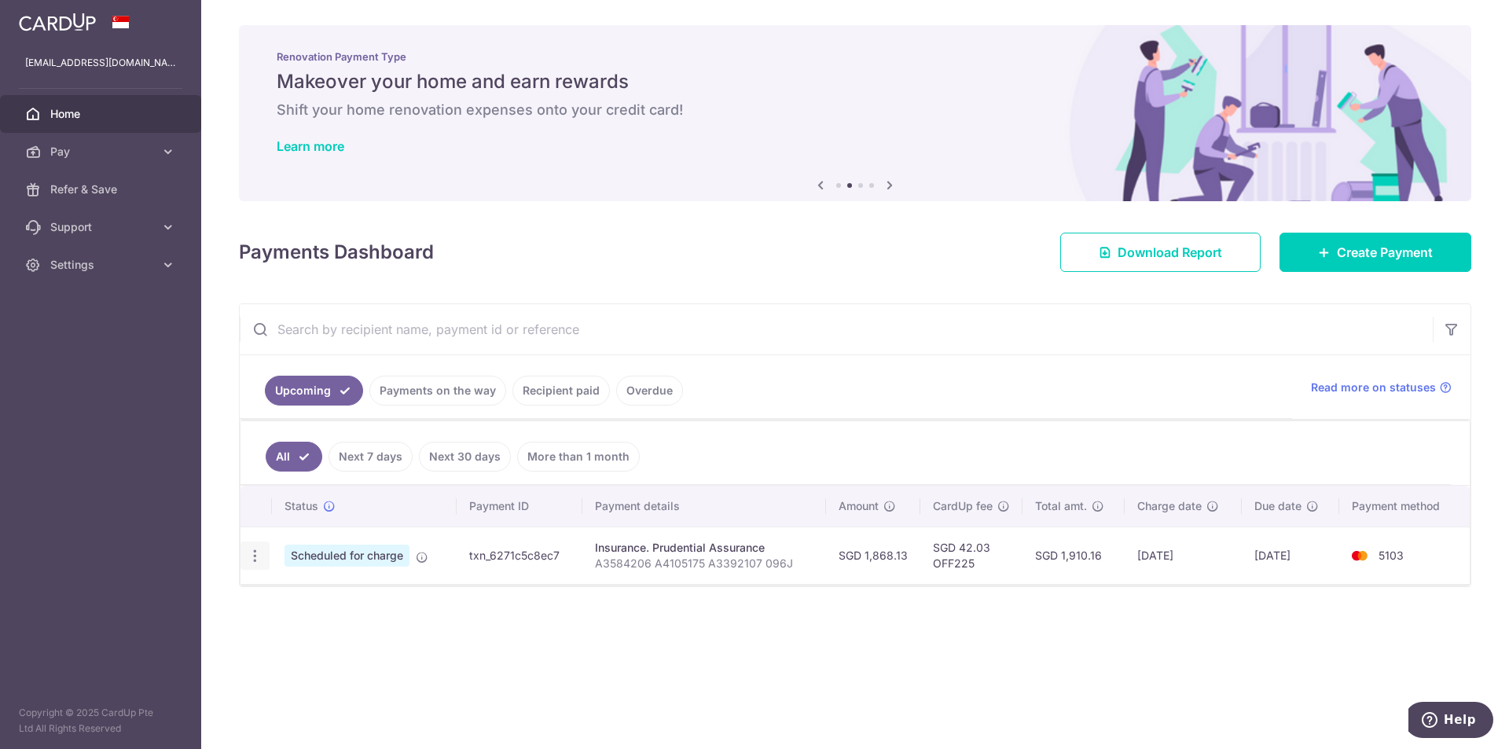
click at [247, 553] on icon "button" at bounding box center [255, 556] width 17 height 17
click at [359, 608] on span "Update payment" at bounding box center [338, 599] width 107 height 19
radio input "true"
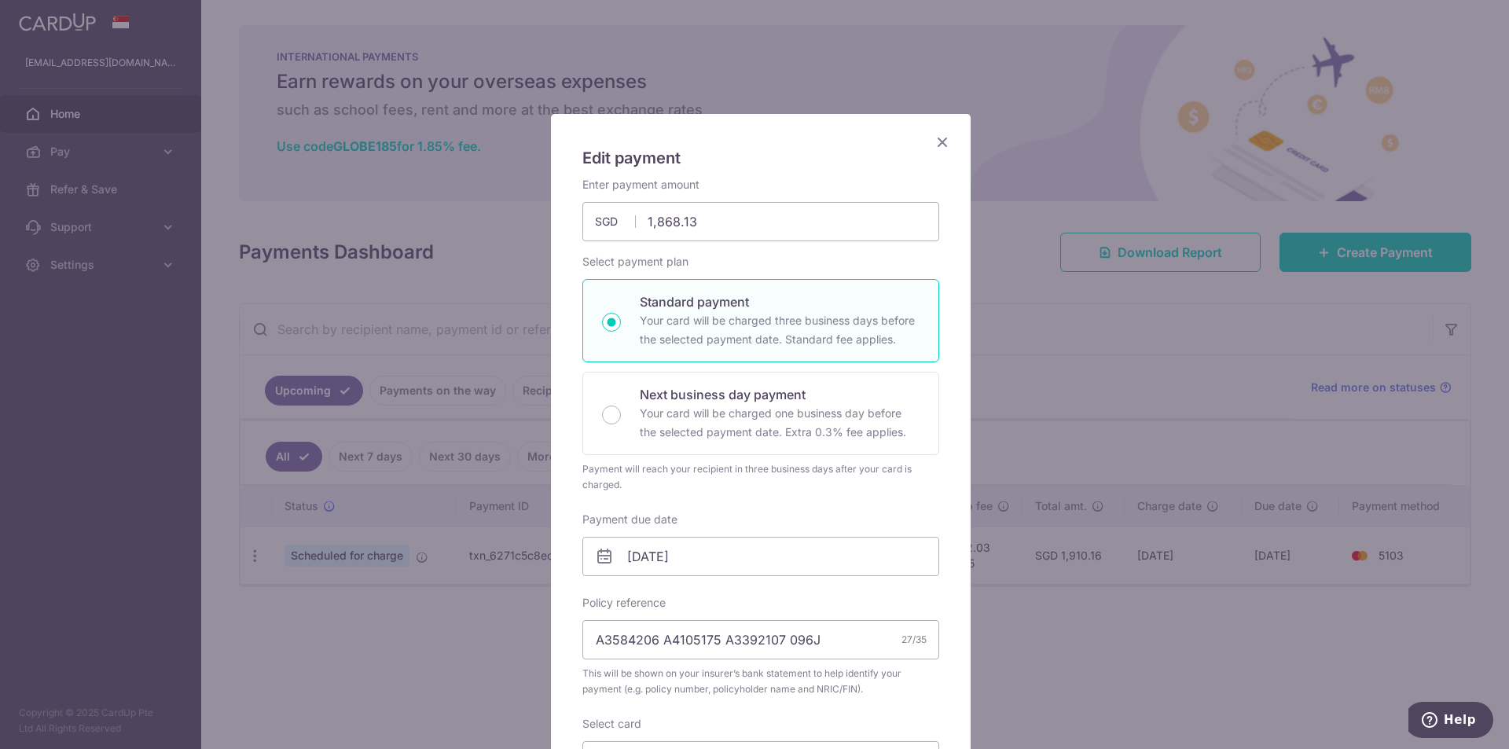
click at [933, 145] on icon "Close" at bounding box center [942, 142] width 19 height 20
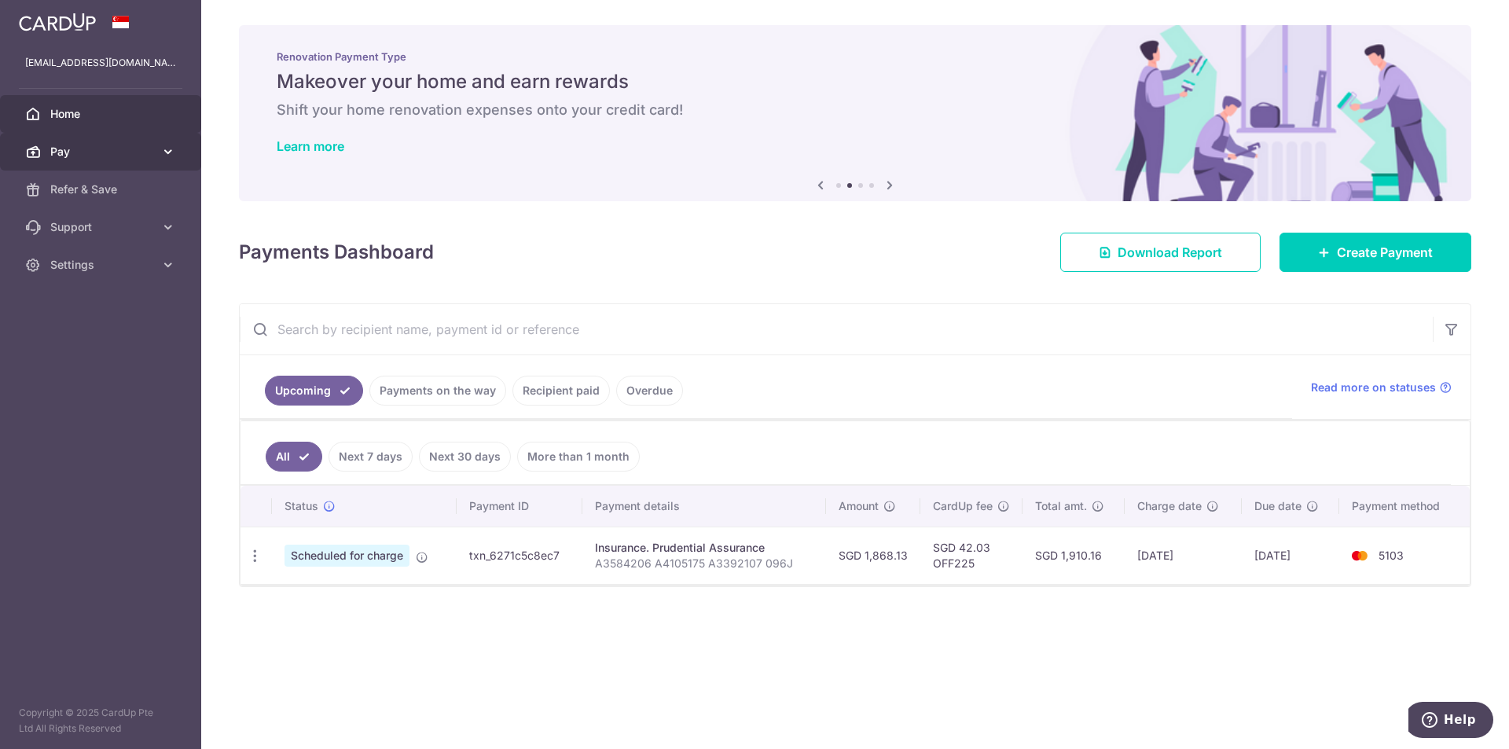
click at [130, 151] on span "Pay" at bounding box center [102, 152] width 104 height 16
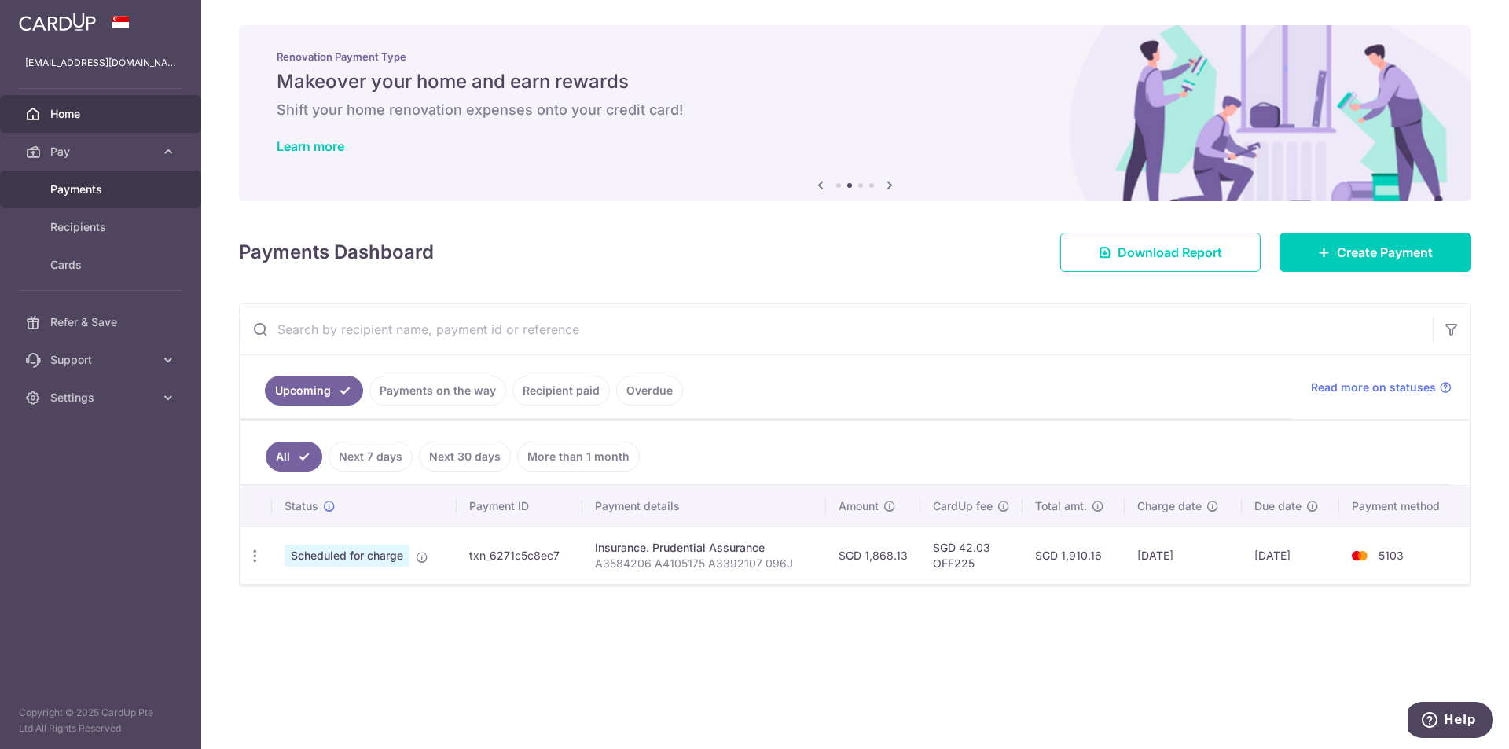
click at [101, 189] on span "Payments" at bounding box center [102, 190] width 104 height 16
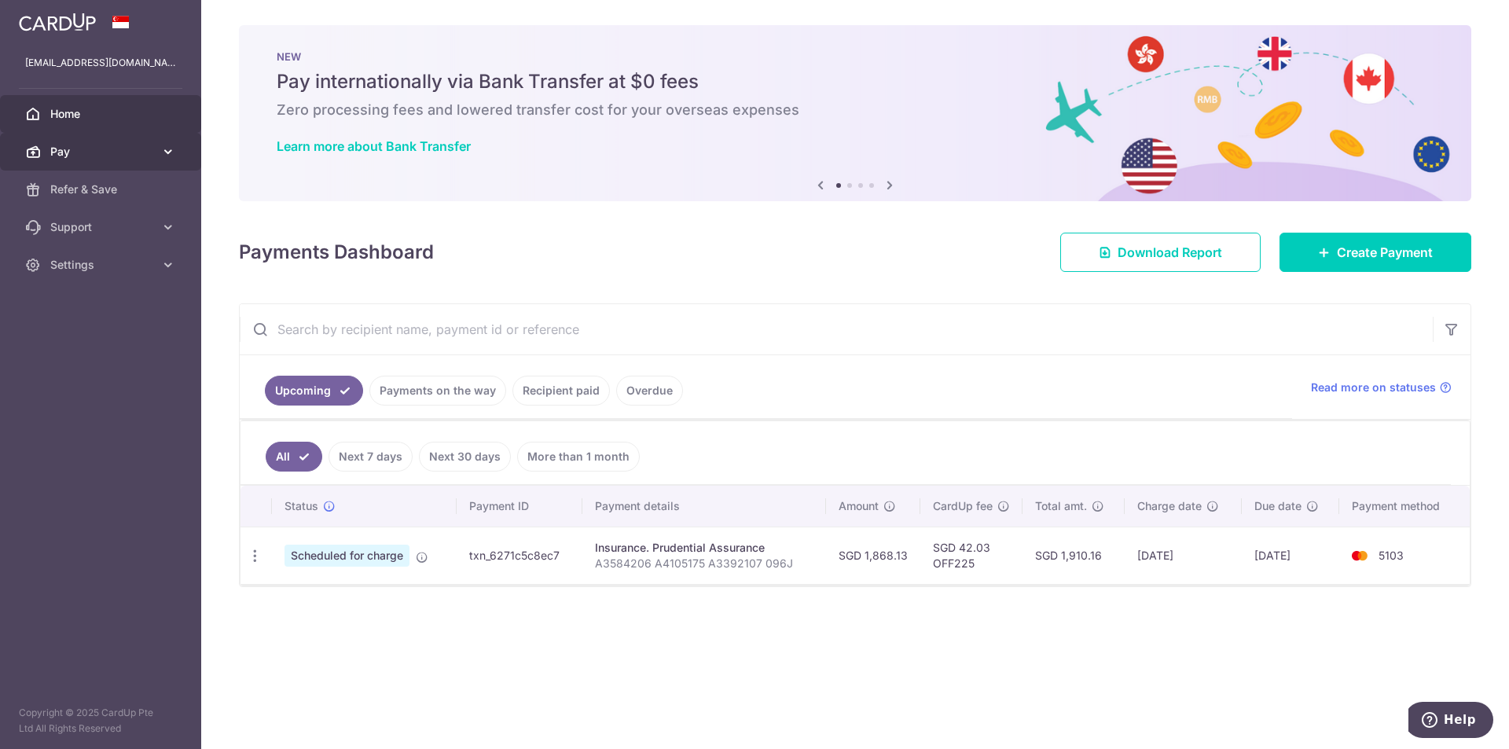
click at [152, 148] on span "Pay" at bounding box center [102, 152] width 104 height 16
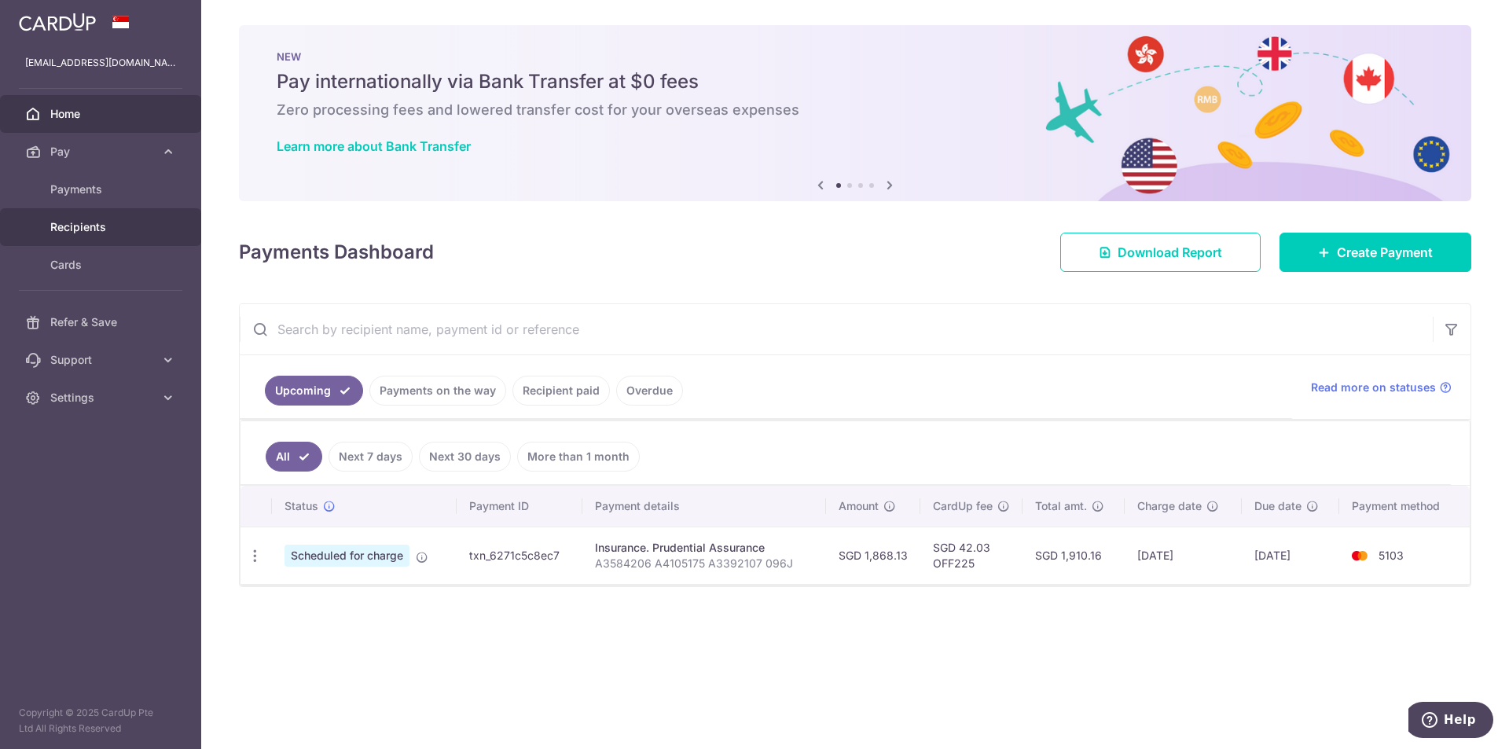
click at [105, 224] on span "Recipients" at bounding box center [102, 227] width 104 height 16
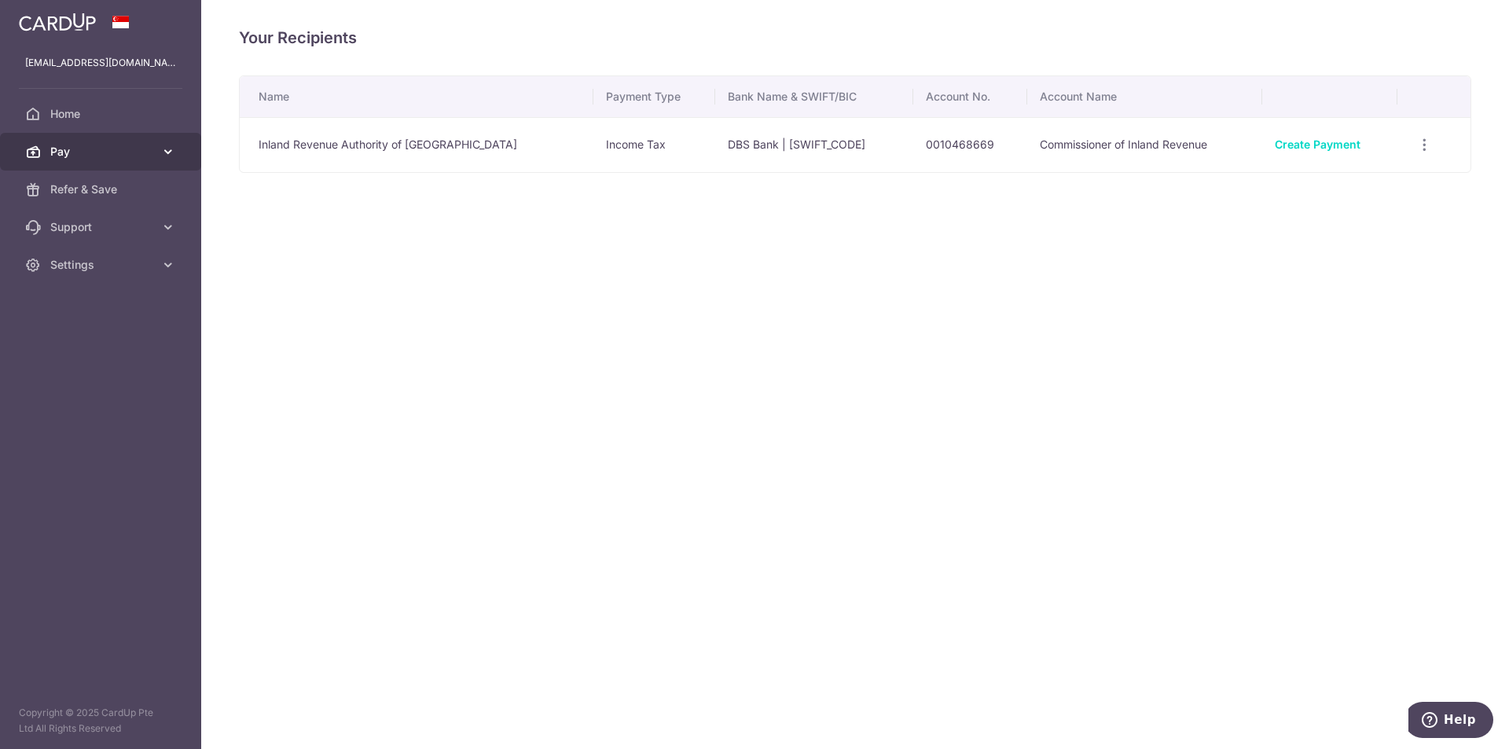
click at [160, 147] on icon at bounding box center [168, 152] width 16 height 16
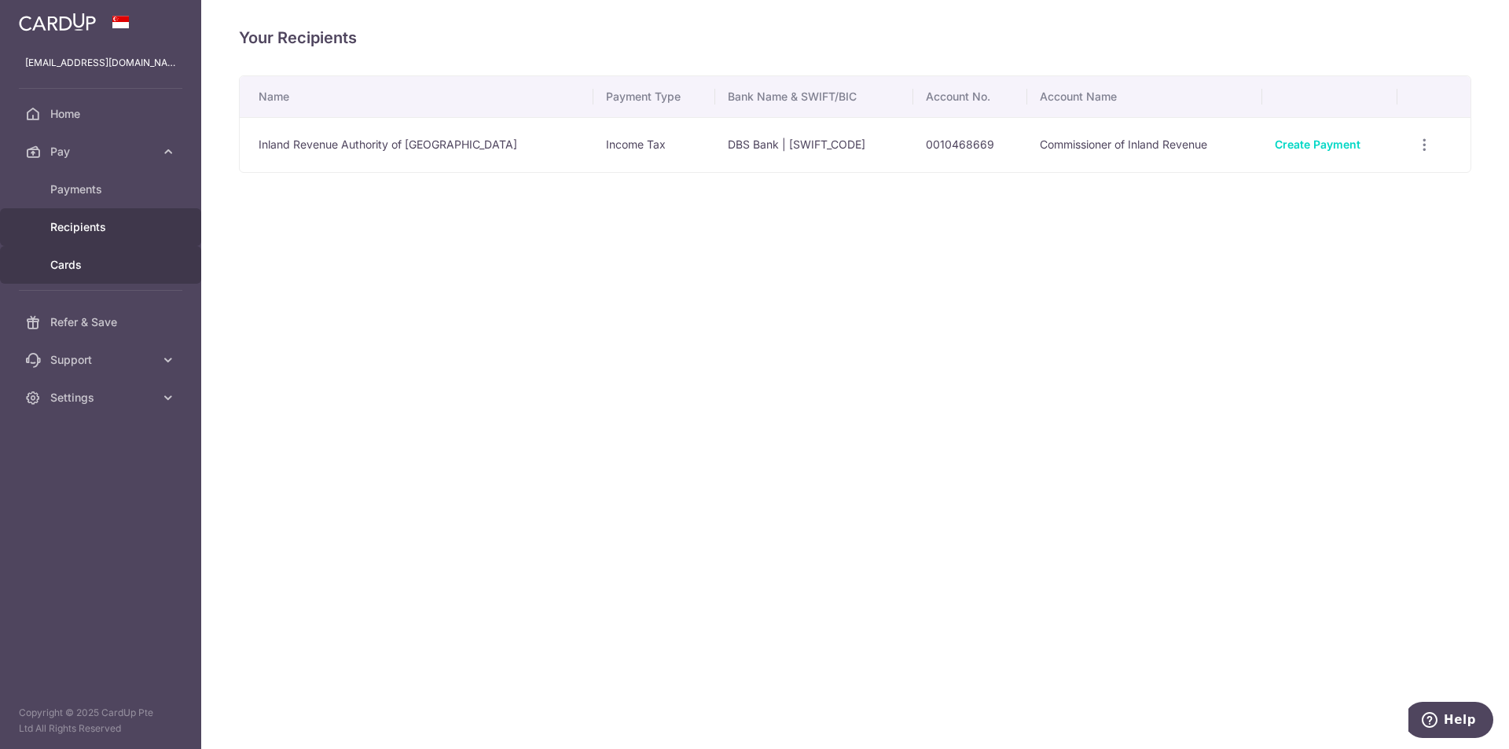
click at [121, 259] on span "Cards" at bounding box center [102, 265] width 104 height 16
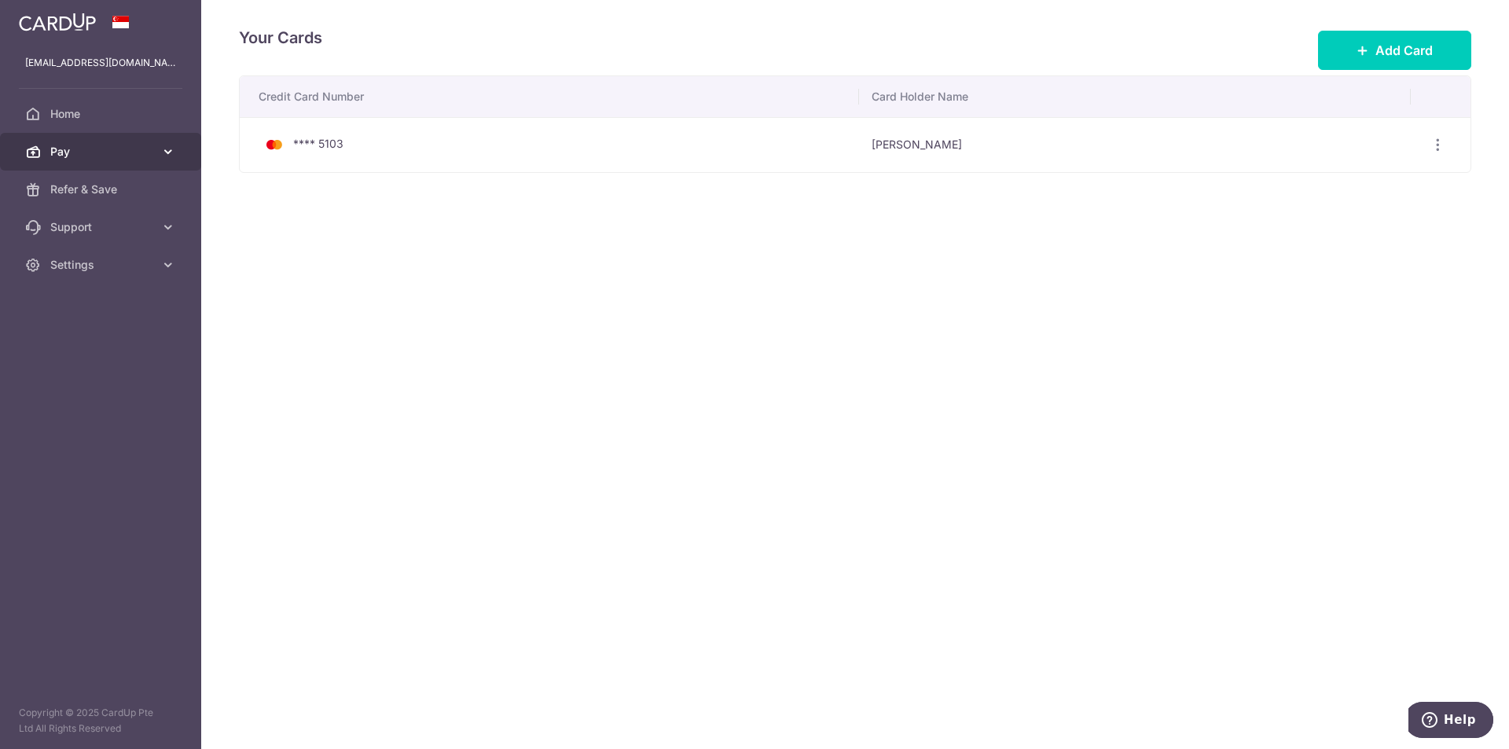
click at [147, 148] on span "Pay" at bounding box center [102, 152] width 104 height 16
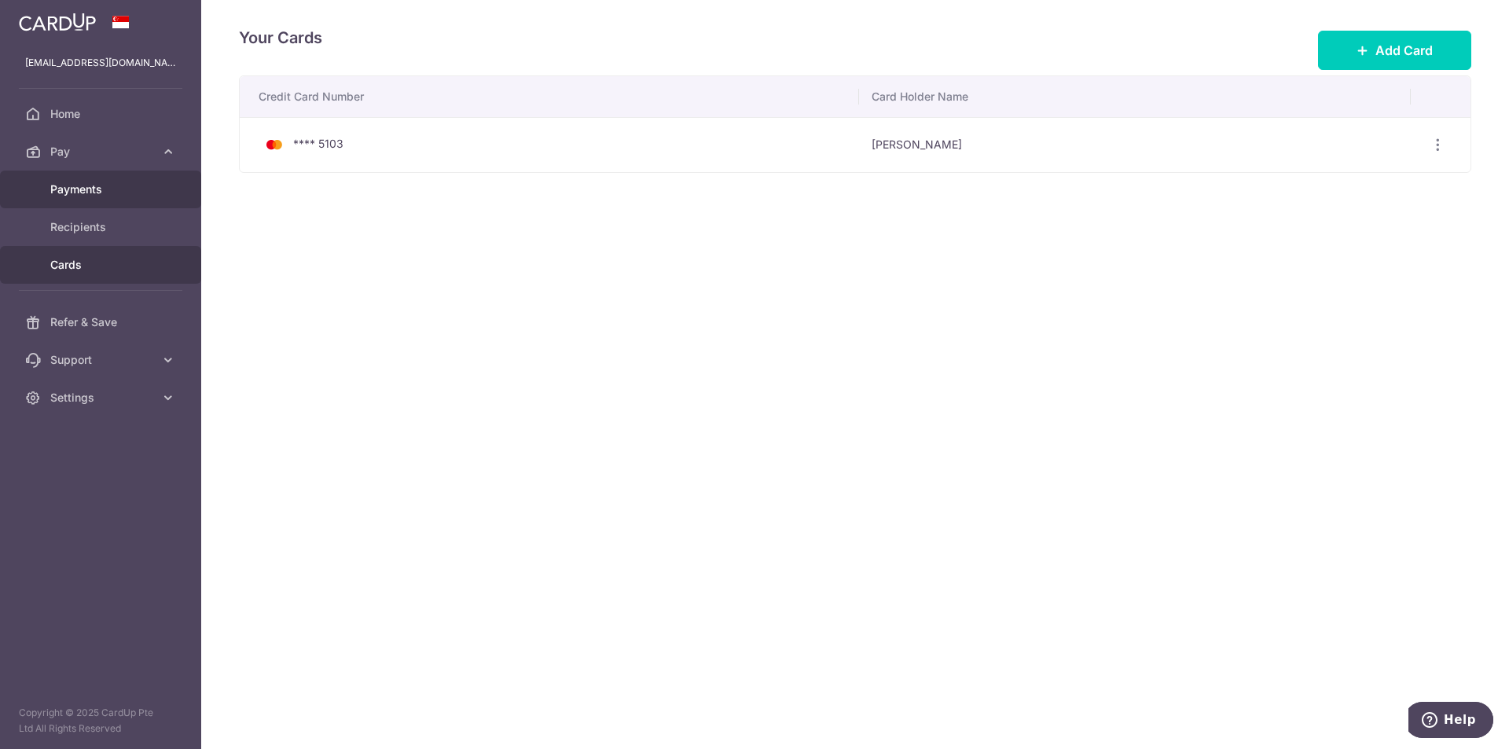
click at [135, 191] on span "Payments" at bounding box center [102, 190] width 104 height 16
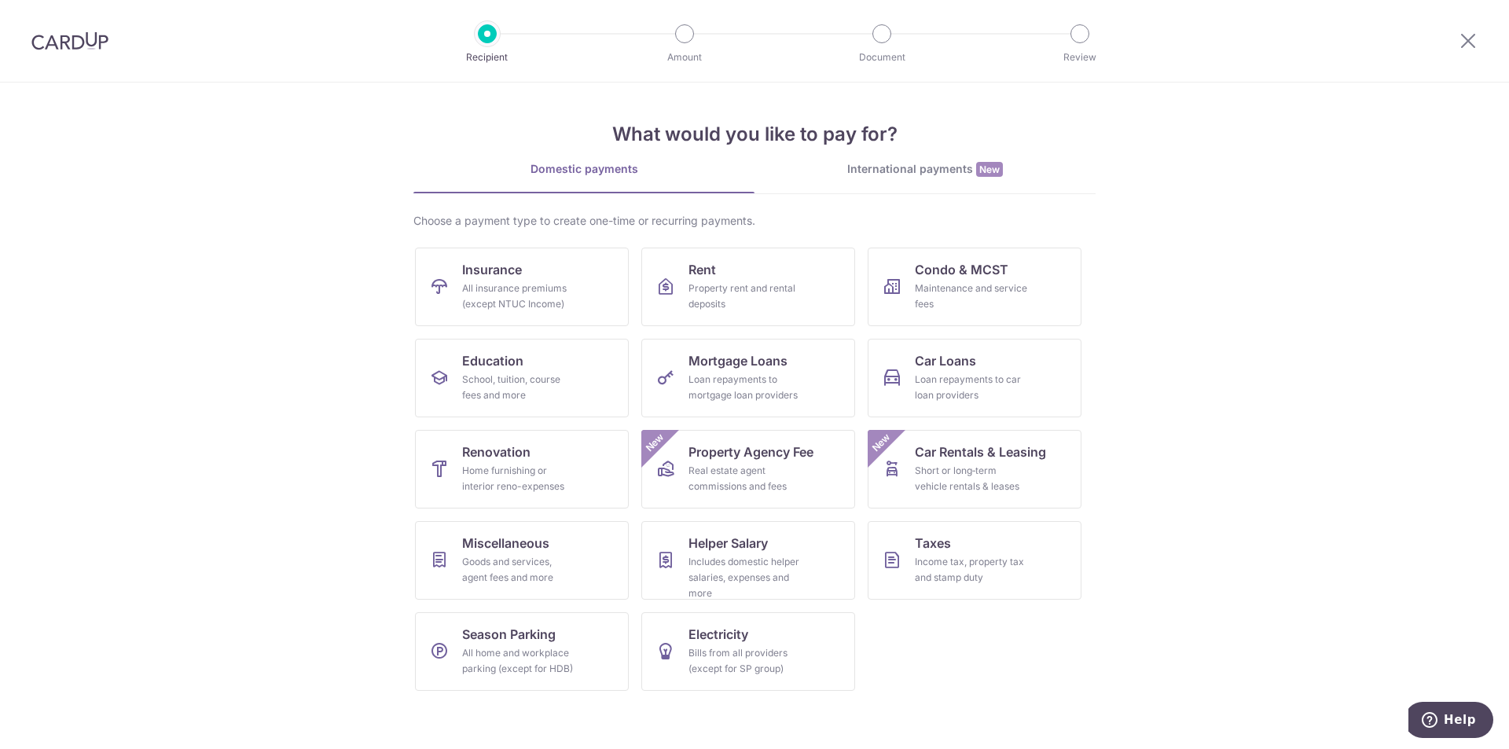
click at [1478, 42] on div at bounding box center [1469, 41] width 82 height 82
click at [1472, 40] on icon at bounding box center [1468, 41] width 19 height 20
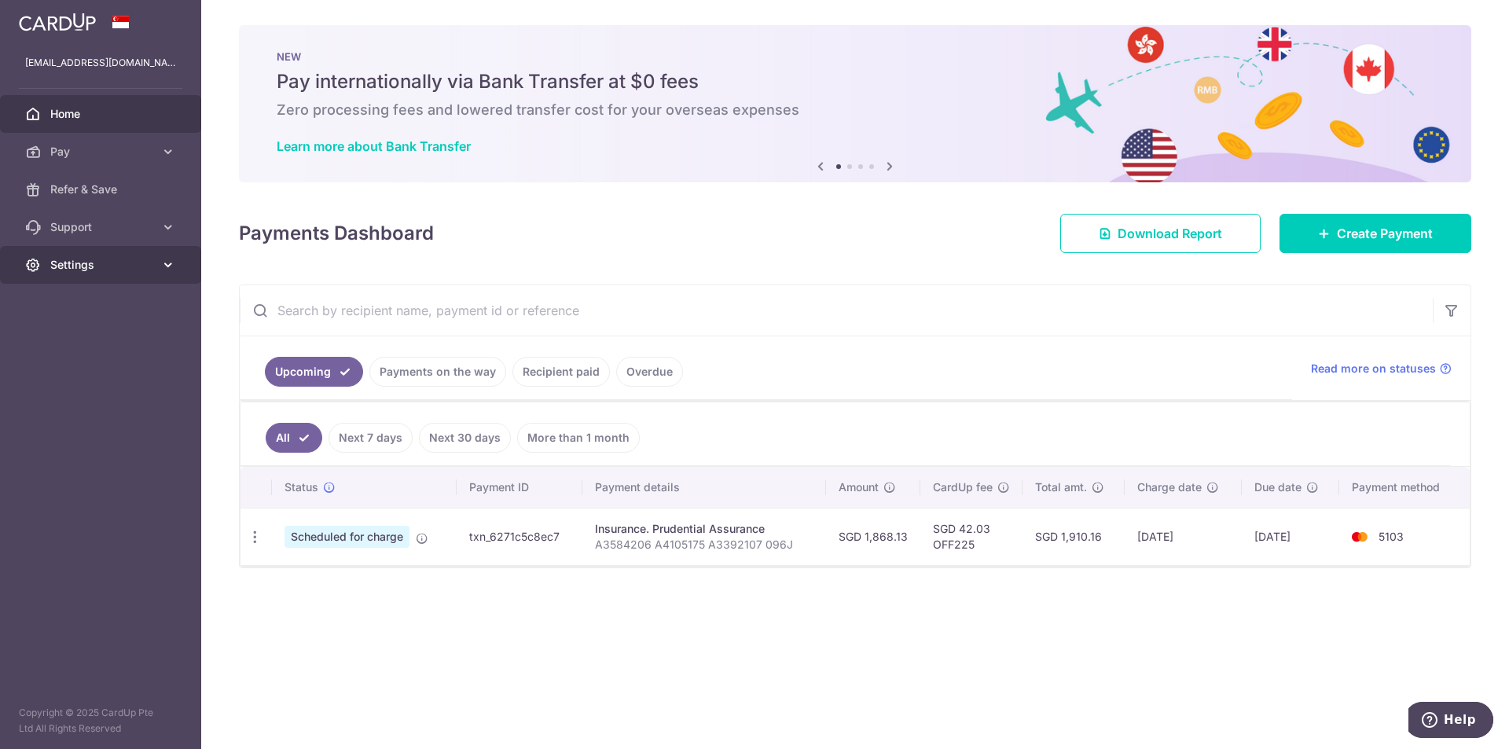
click at [129, 273] on link "Settings" at bounding box center [100, 265] width 201 height 38
click at [115, 300] on span "Account" at bounding box center [102, 303] width 104 height 16
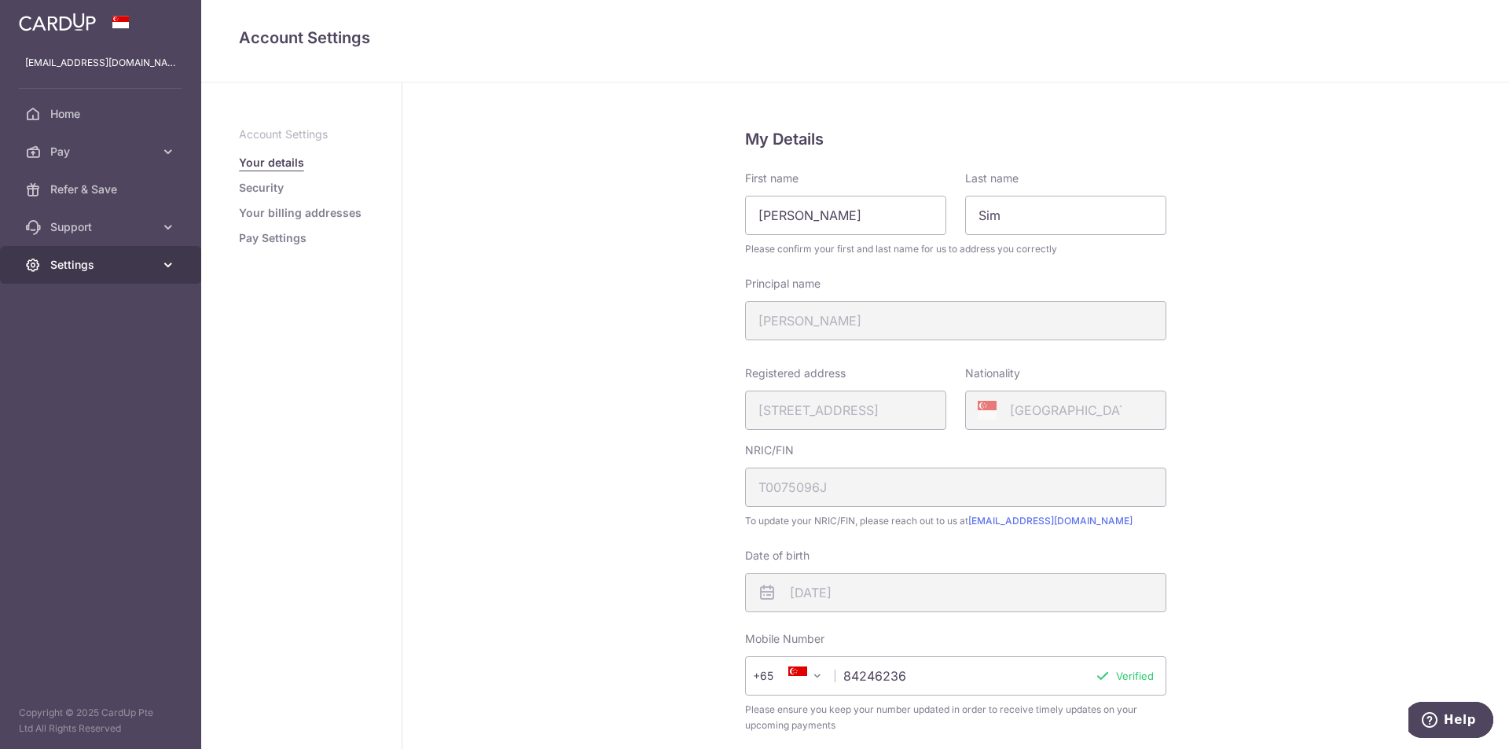
click at [108, 271] on span "Settings" at bounding box center [102, 265] width 104 height 16
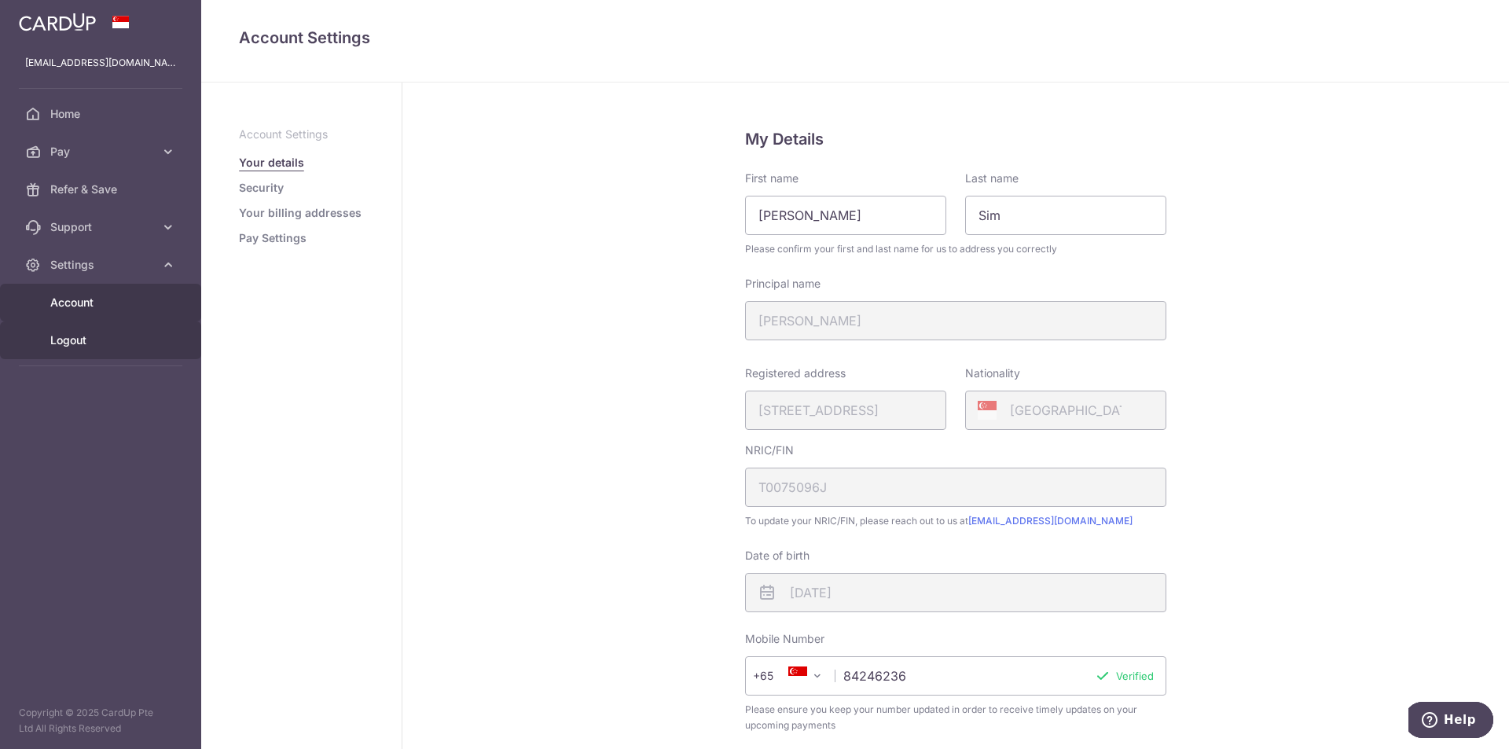
click at [101, 340] on span "Logout" at bounding box center [102, 341] width 104 height 16
